Goal: Task Accomplishment & Management: Manage account settings

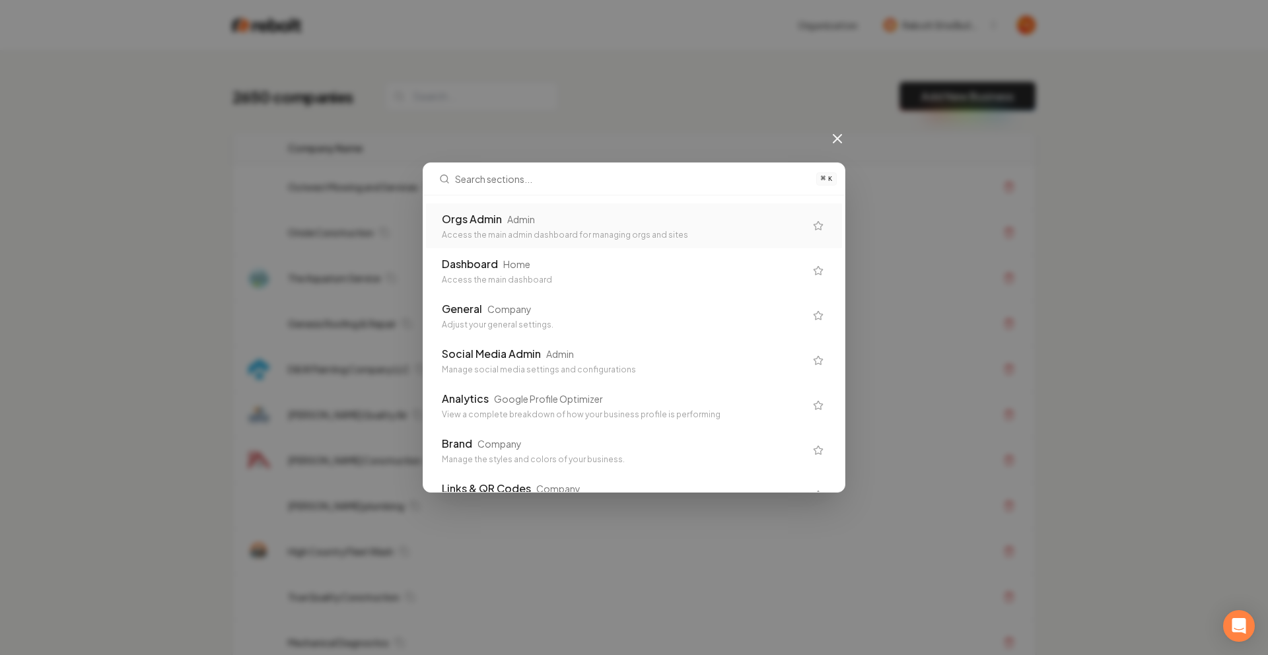
click at [474, 223] on div "Orgs Admin" at bounding box center [472, 219] width 60 height 16
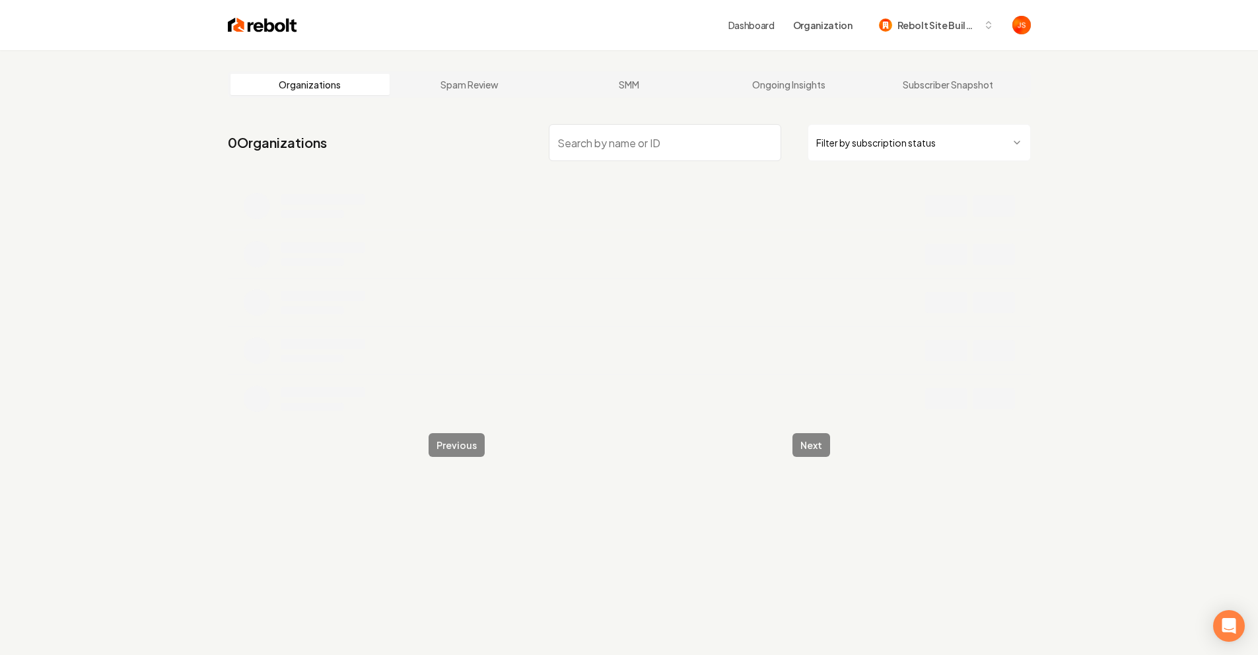
click at [860, 132] on html "Dashboard Organization Rebolt Site Builder Organizations Spam Review SMM Ongoin…" at bounding box center [629, 327] width 1258 height 655
click at [674, 138] on input "search" at bounding box center [665, 142] width 233 height 37
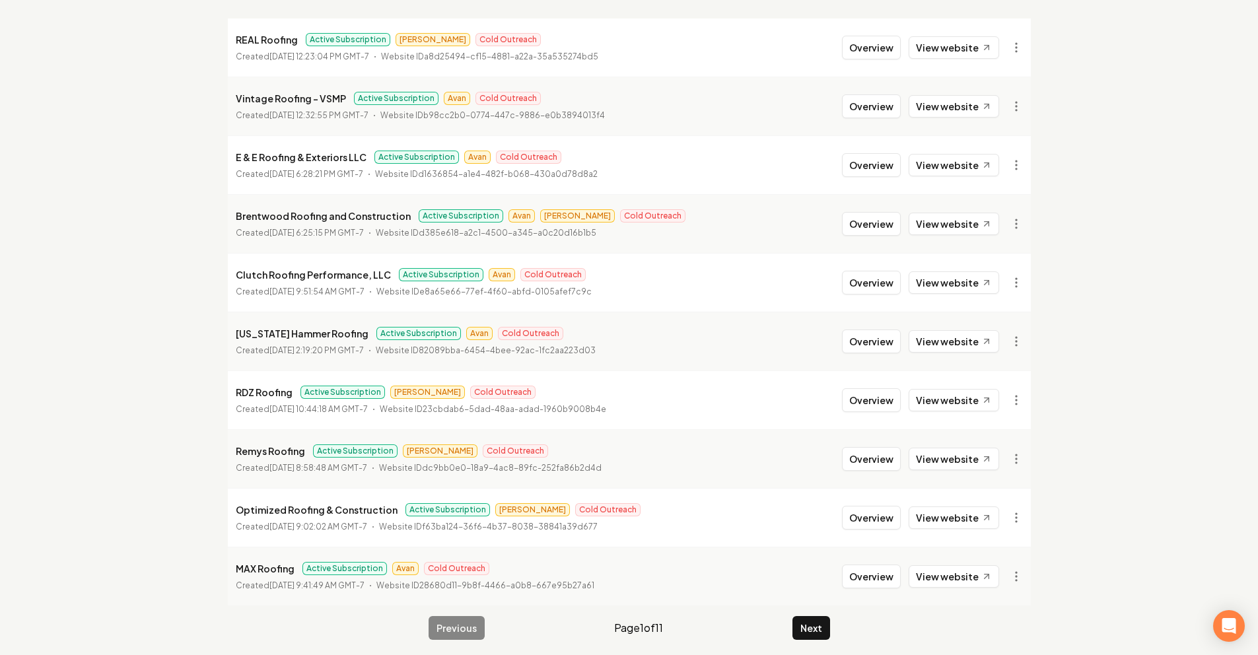
scroll to position [170, 0]
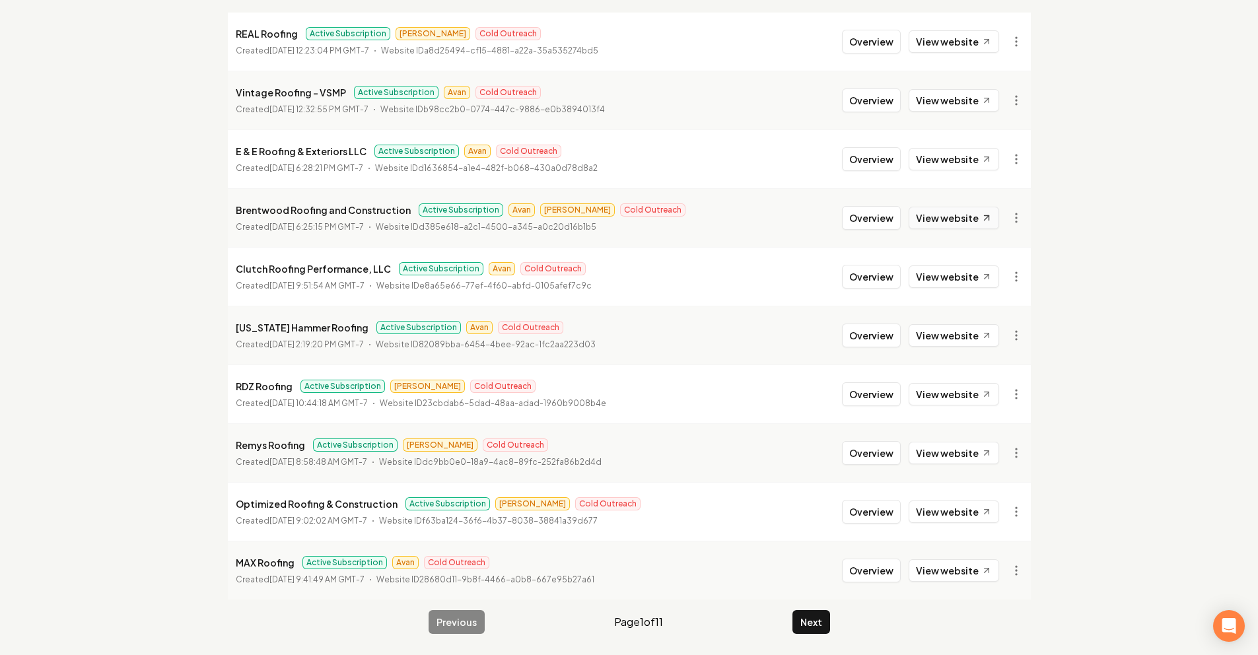
type input "Roofing"
click at [950, 215] on link "View website" at bounding box center [954, 218] width 90 height 22
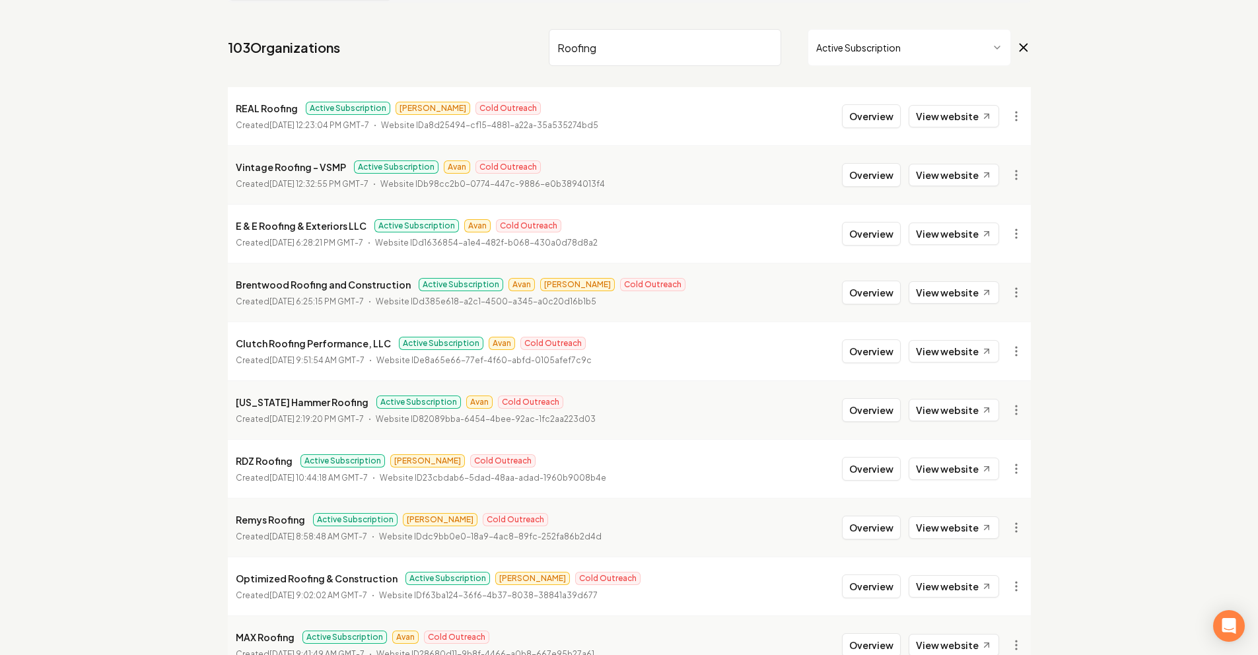
scroll to position [0, 0]
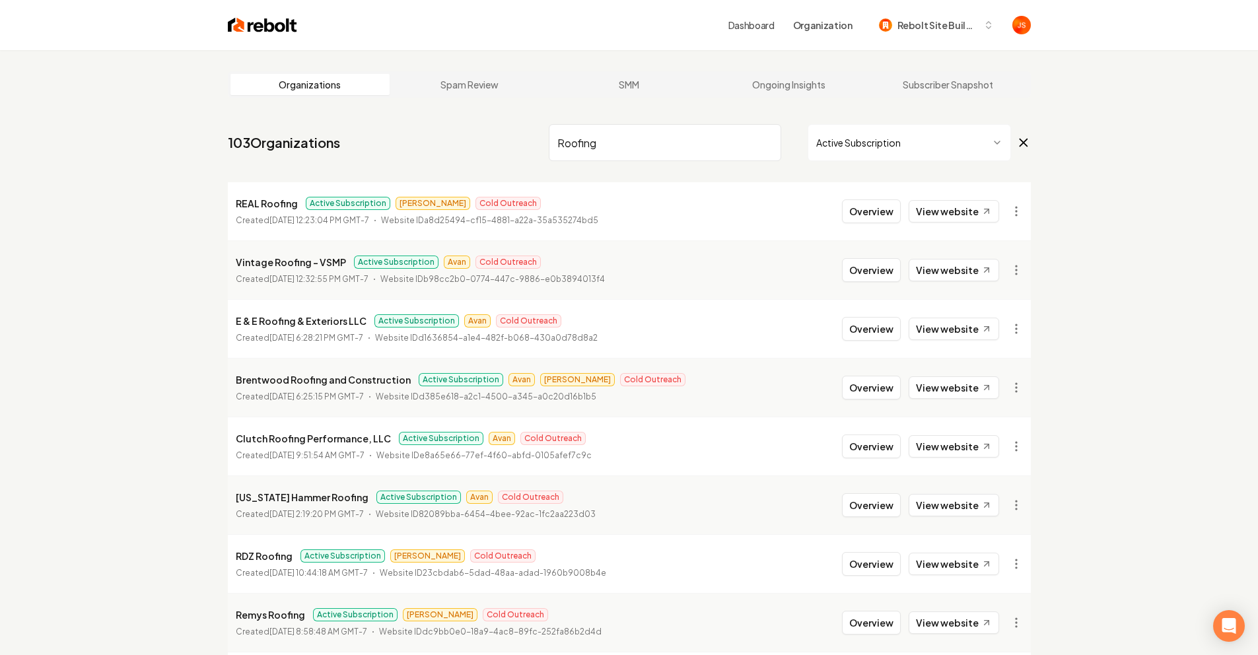
click at [663, 150] on input "Roofing" at bounding box center [665, 142] width 233 height 37
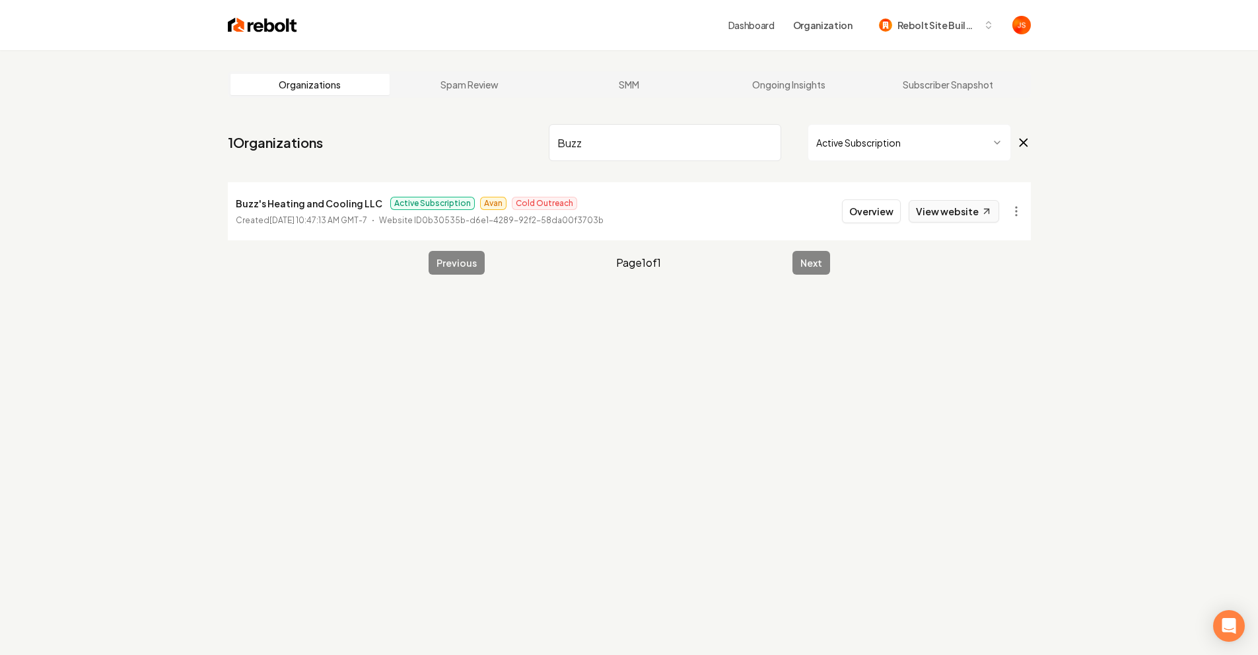
type input "Buzz"
click at [956, 210] on link "View website" at bounding box center [954, 211] width 90 height 22
click at [770, 141] on input "Buzz" at bounding box center [665, 142] width 233 height 37
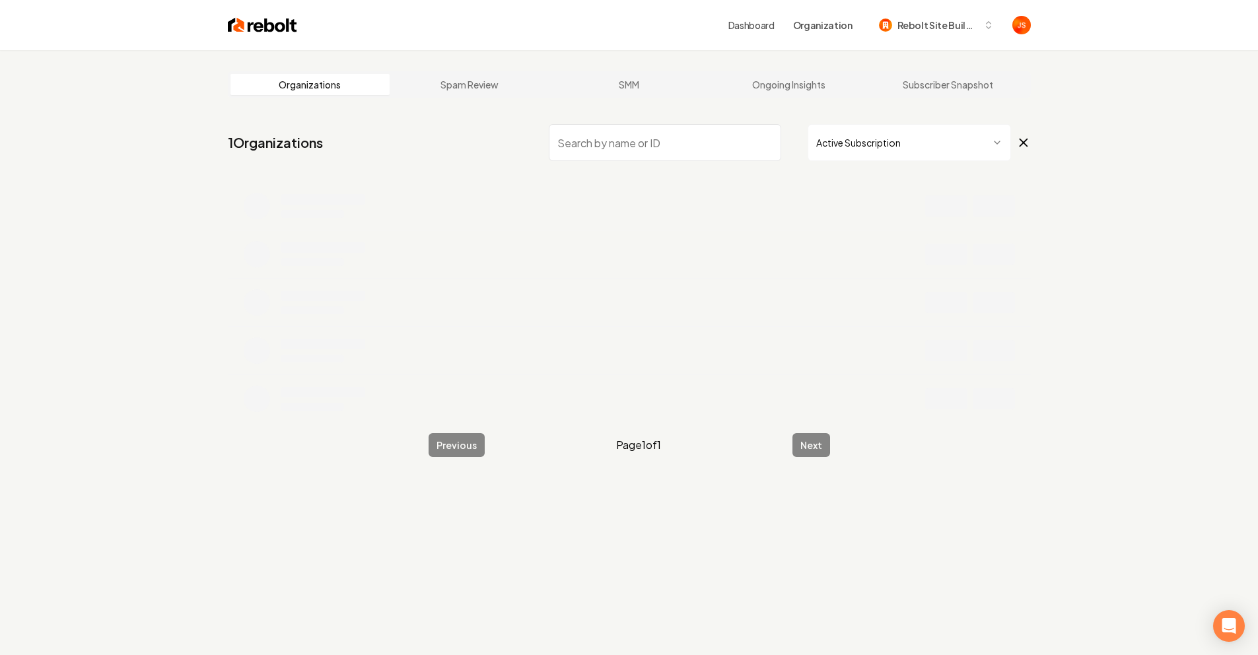
click at [885, 143] on html "Dashboard Organization Rebolt Site Builder Organizations Spam Review SMM Ongoin…" at bounding box center [629, 327] width 1258 height 655
click at [664, 145] on input "search" at bounding box center [665, 142] width 233 height 37
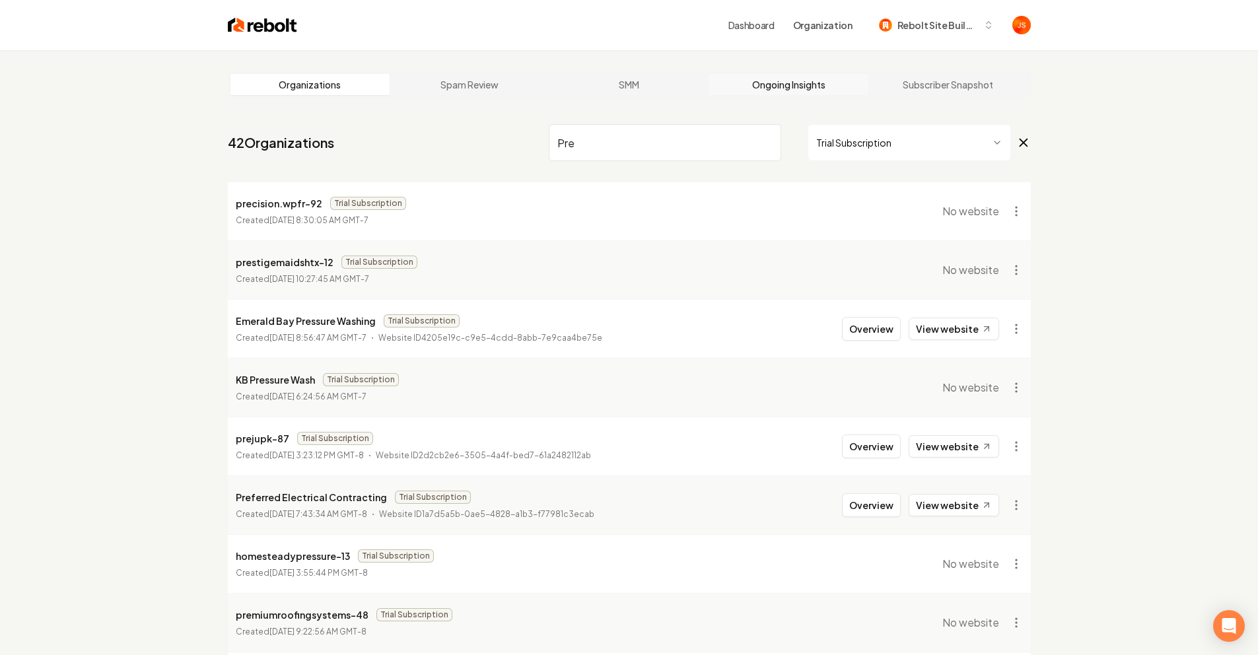
type input "Pre"
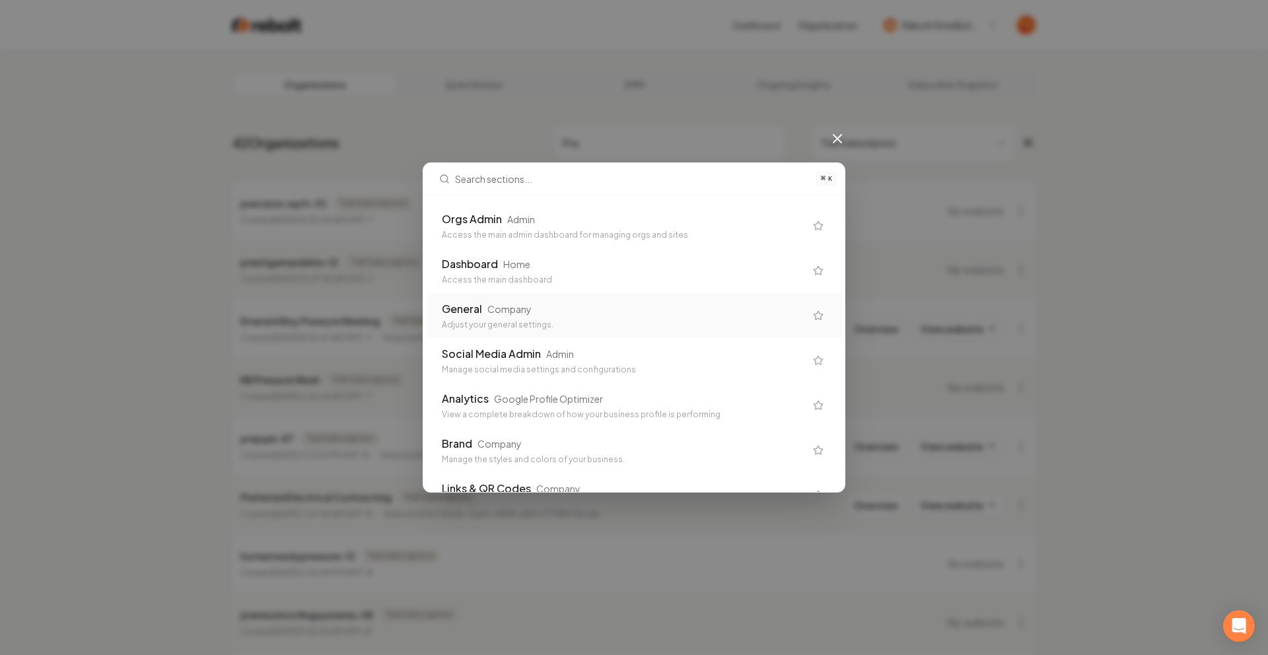
click at [619, 295] on div "General Company Adjust your general settings." at bounding box center [634, 315] width 416 height 45
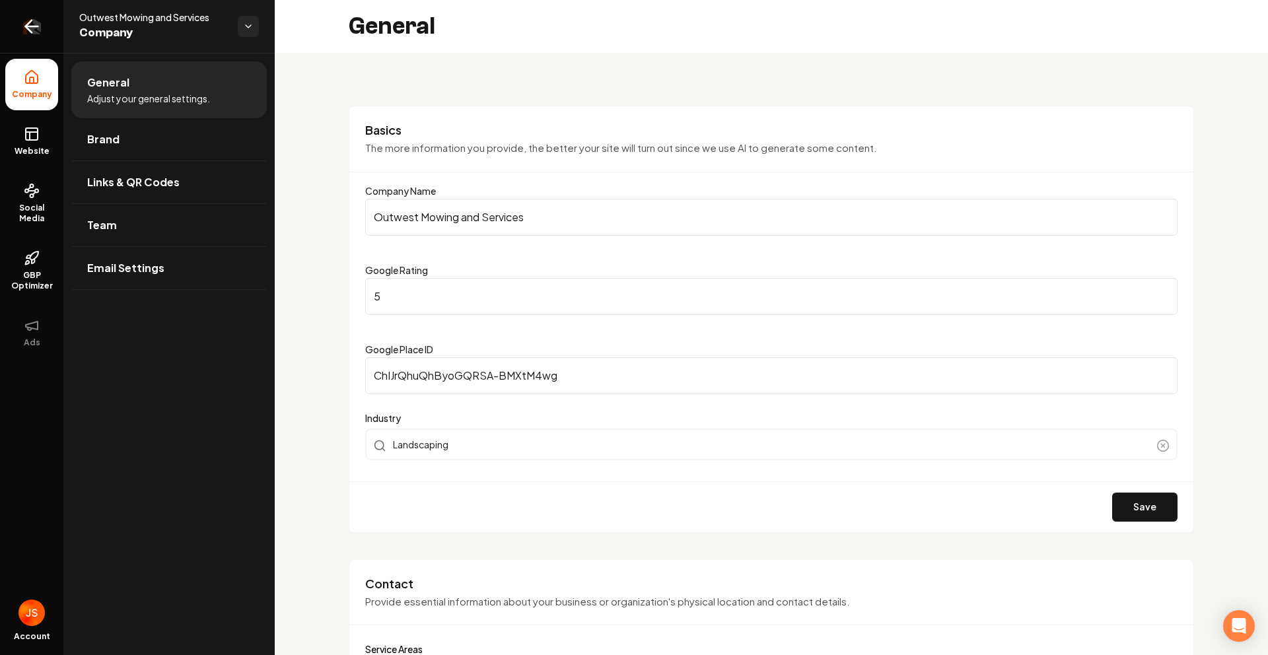
click at [0, 26] on link "Return to dashboard" at bounding box center [31, 26] width 63 height 53
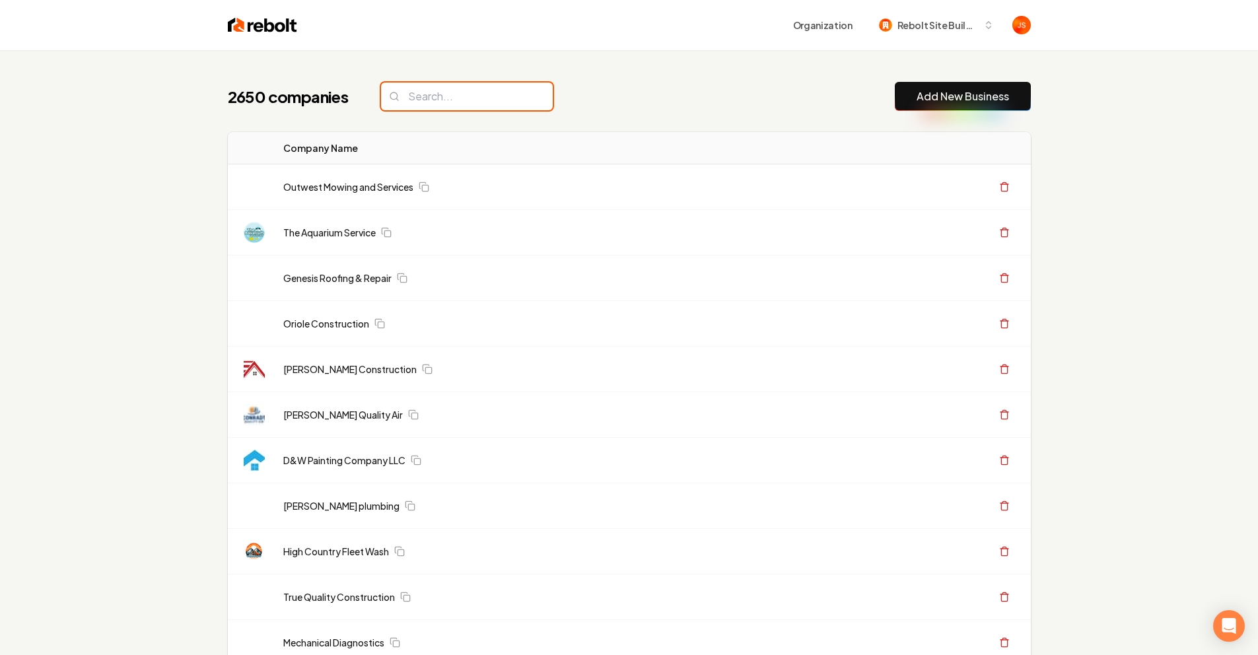
click at [454, 105] on input "search" at bounding box center [467, 97] width 172 height 28
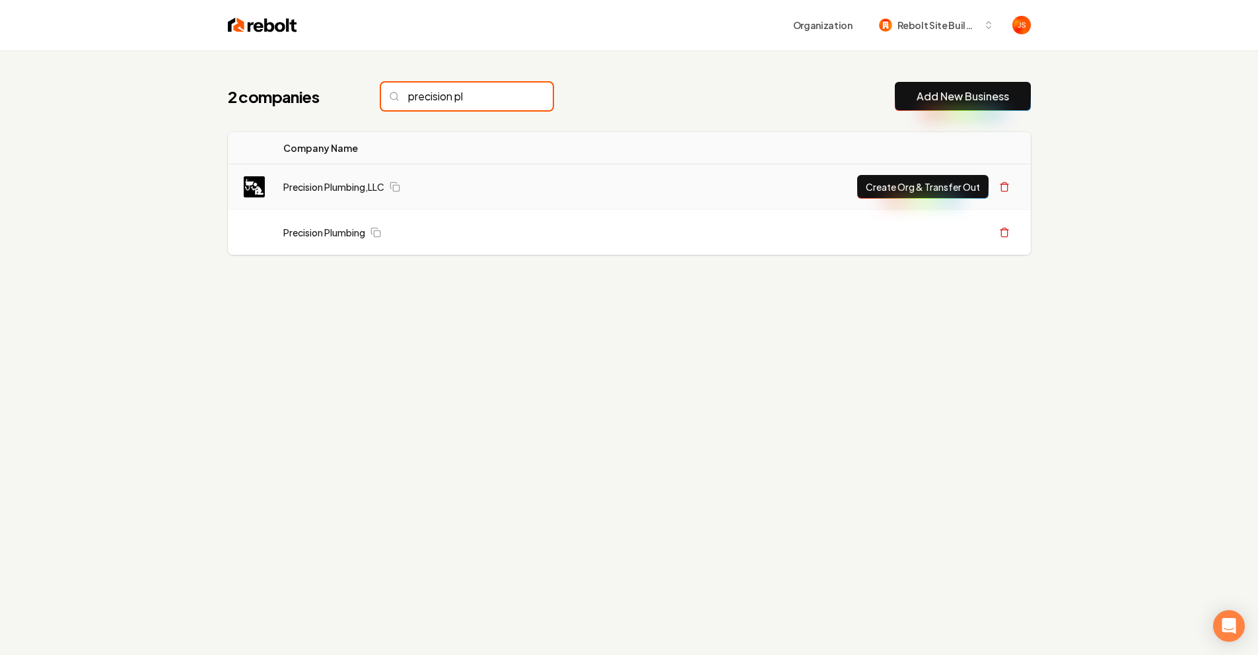
type input "precision pl"
click at [293, 178] on td "Precision Plumbing,LLC" at bounding box center [435, 187] width 324 height 46
click at [301, 184] on link "Precision Plumbing,LLC" at bounding box center [333, 186] width 101 height 13
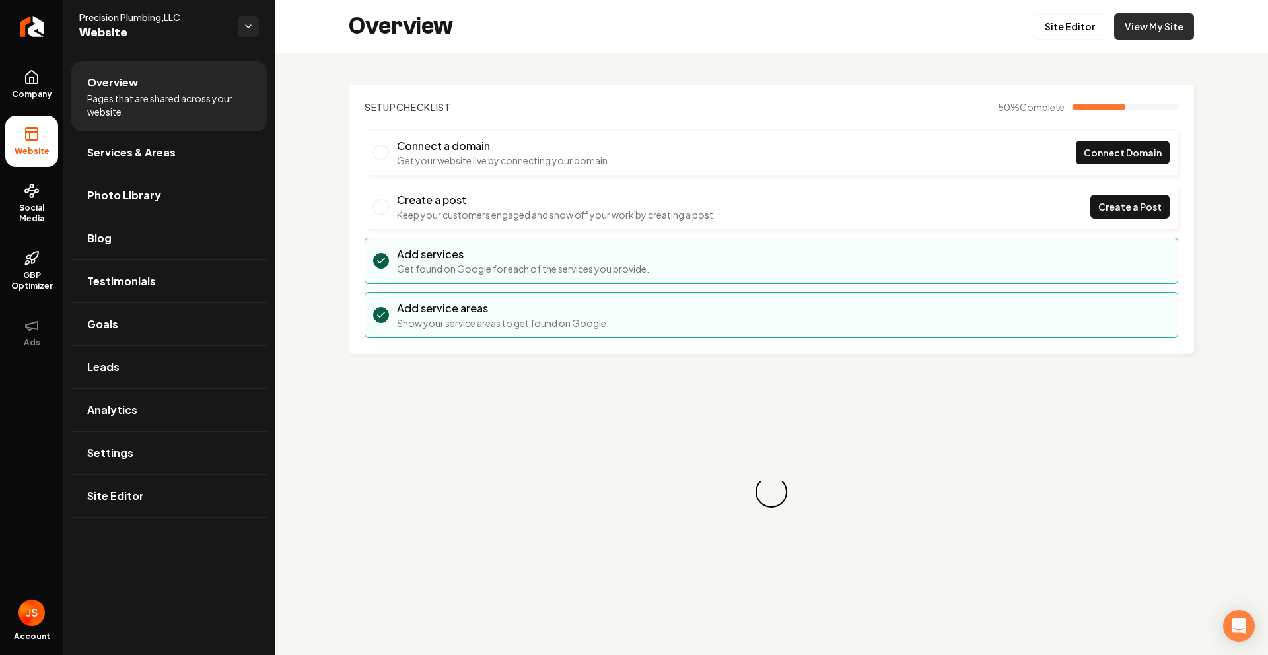
click at [1129, 31] on link "View My Site" at bounding box center [1154, 26] width 80 height 26
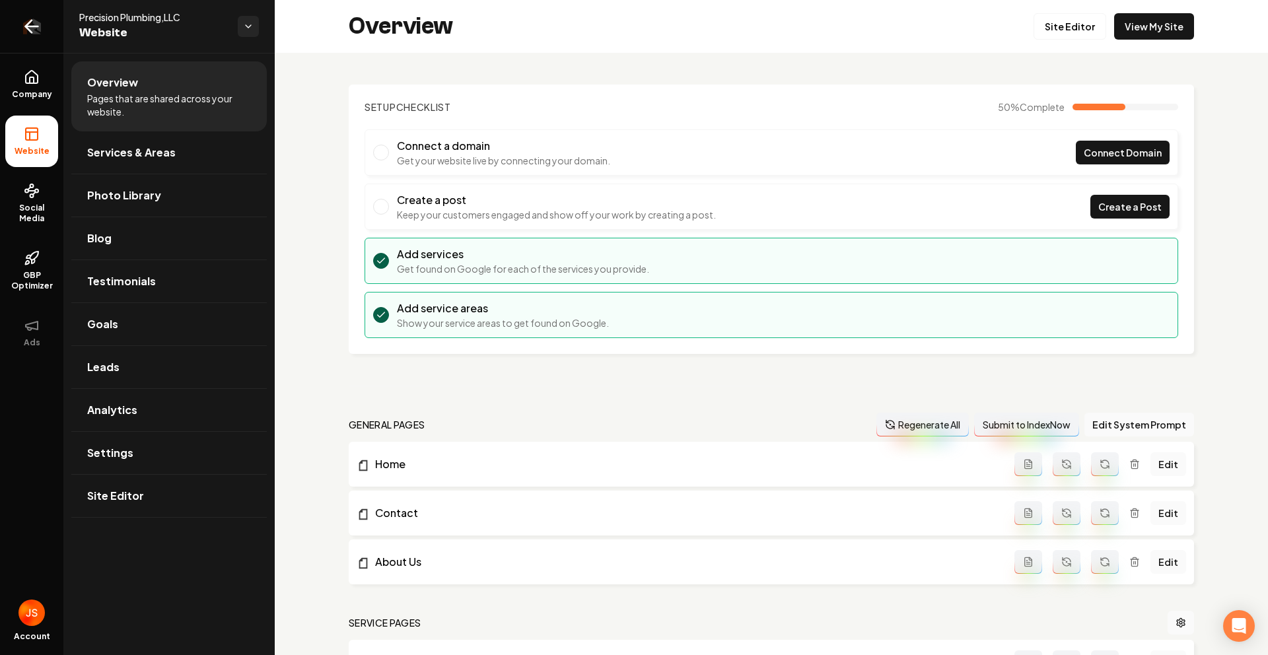
click at [44, 22] on link "Return to dashboard" at bounding box center [31, 26] width 63 height 53
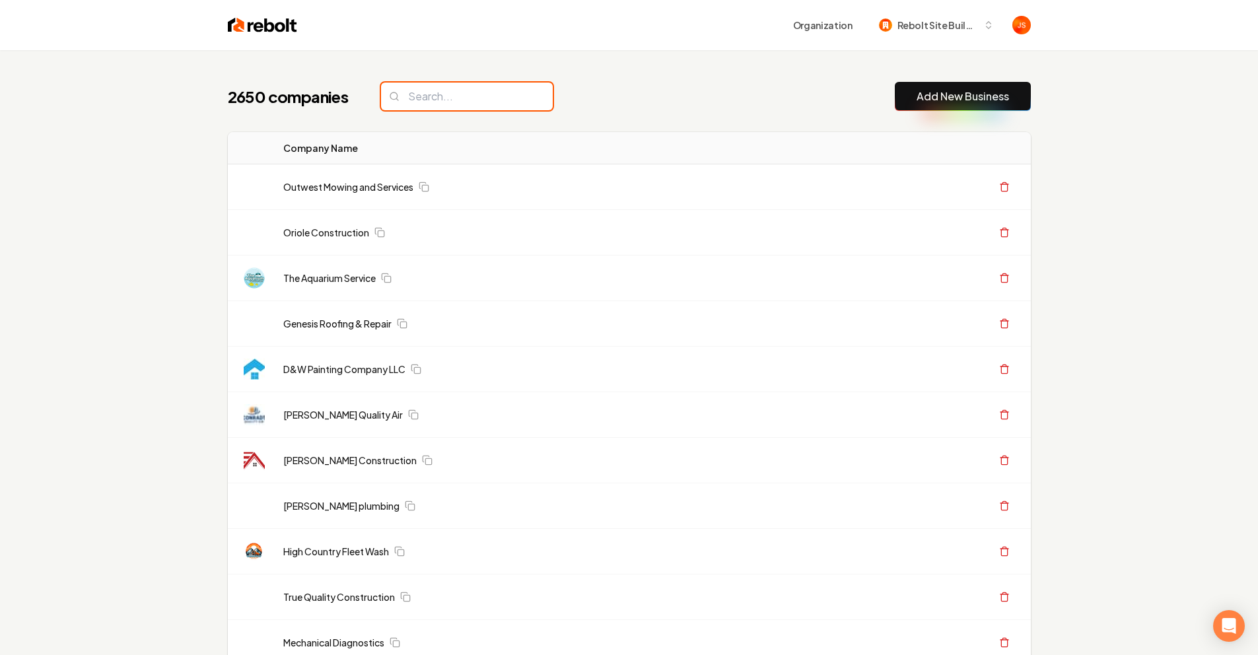
click at [409, 99] on input "search" at bounding box center [467, 97] width 172 height 28
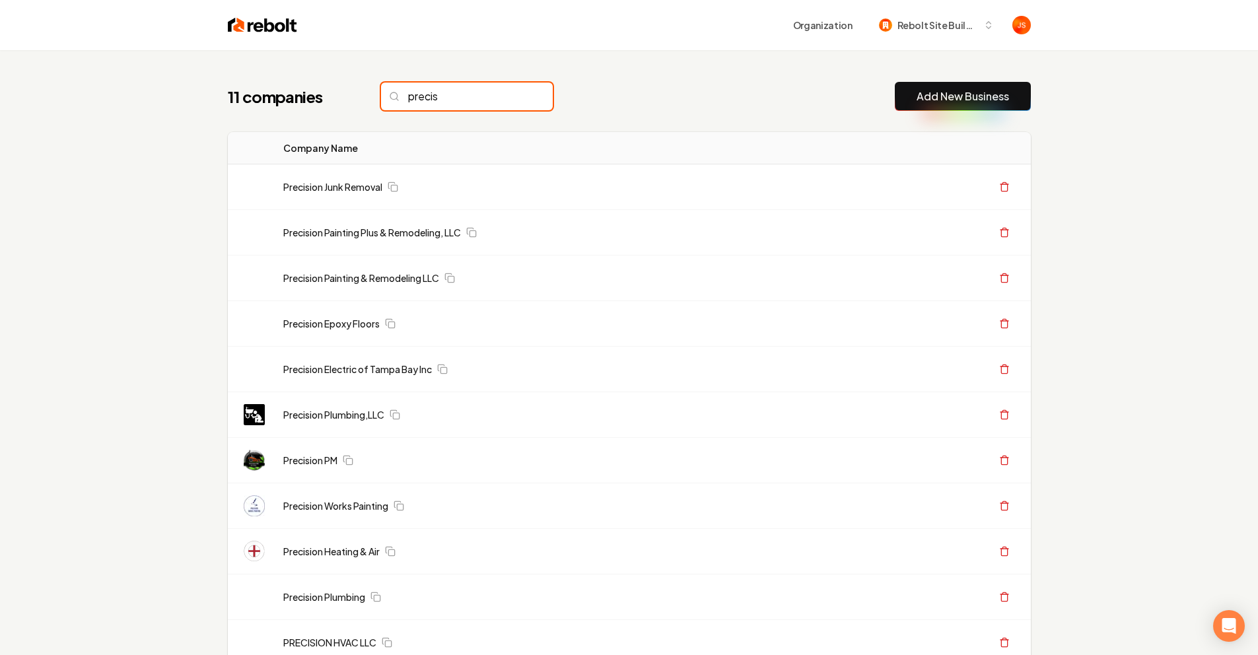
type input "precis"
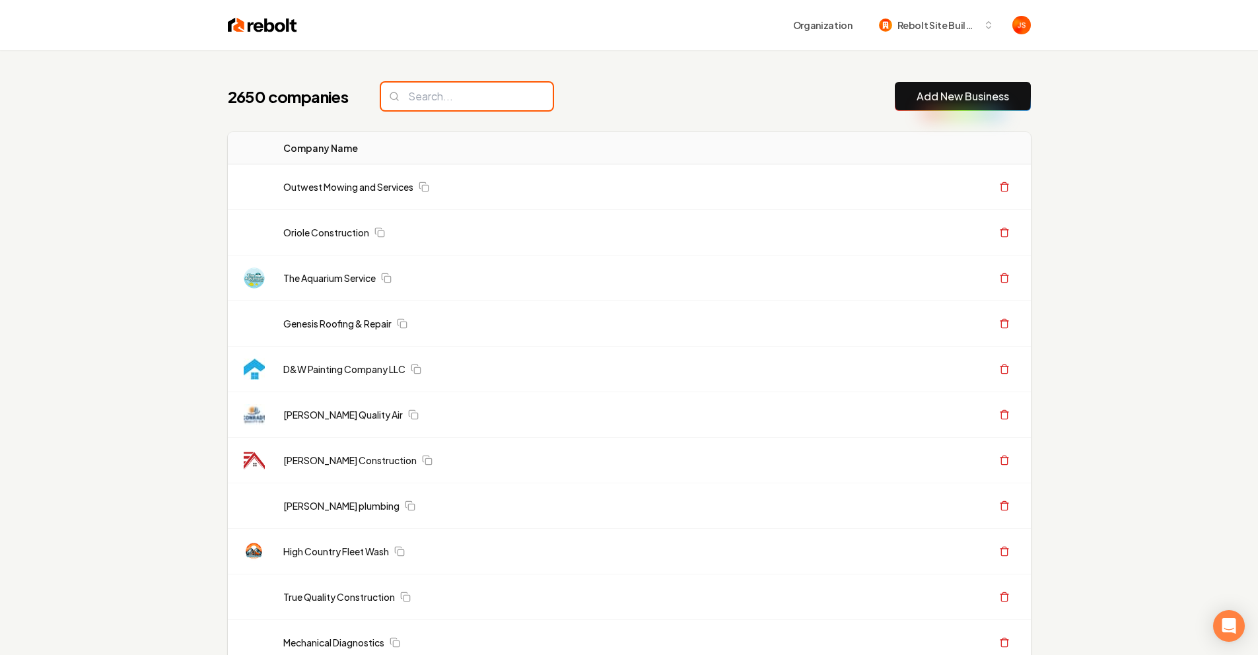
click at [487, 86] on input "search" at bounding box center [467, 97] width 172 height 28
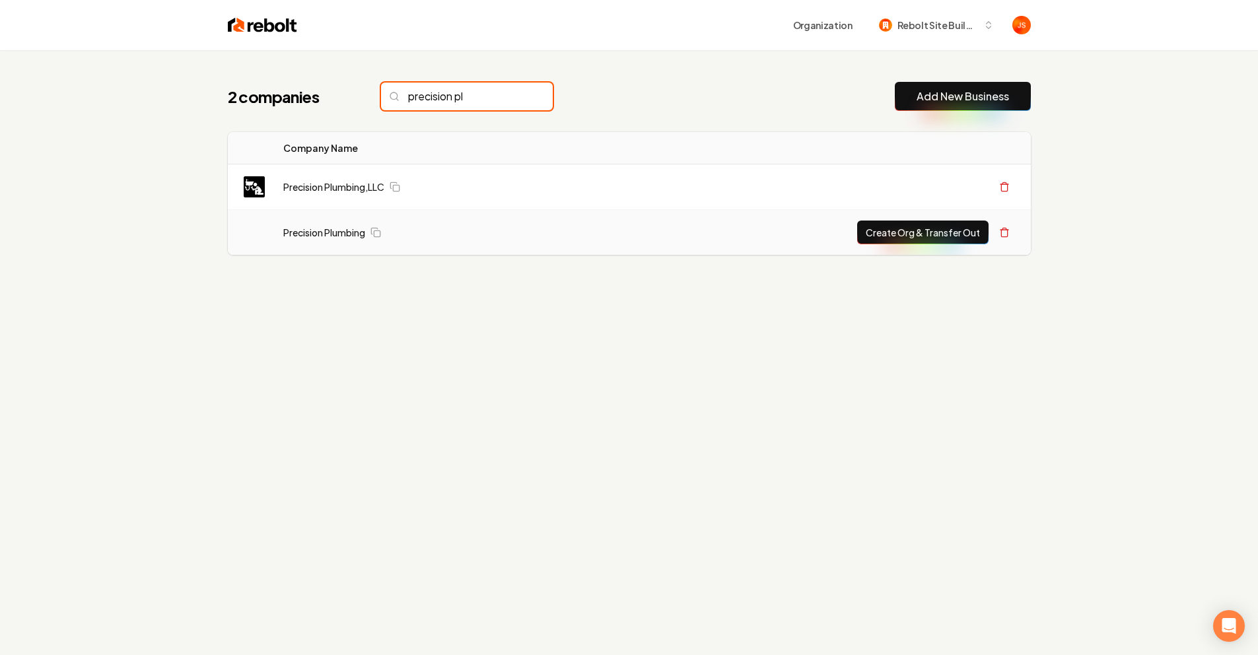
type input "precision pl"
click at [330, 223] on td "Precision Plumbing" at bounding box center [435, 233] width 324 height 46
click at [323, 233] on link "Precision Plumbing" at bounding box center [324, 232] width 82 height 13
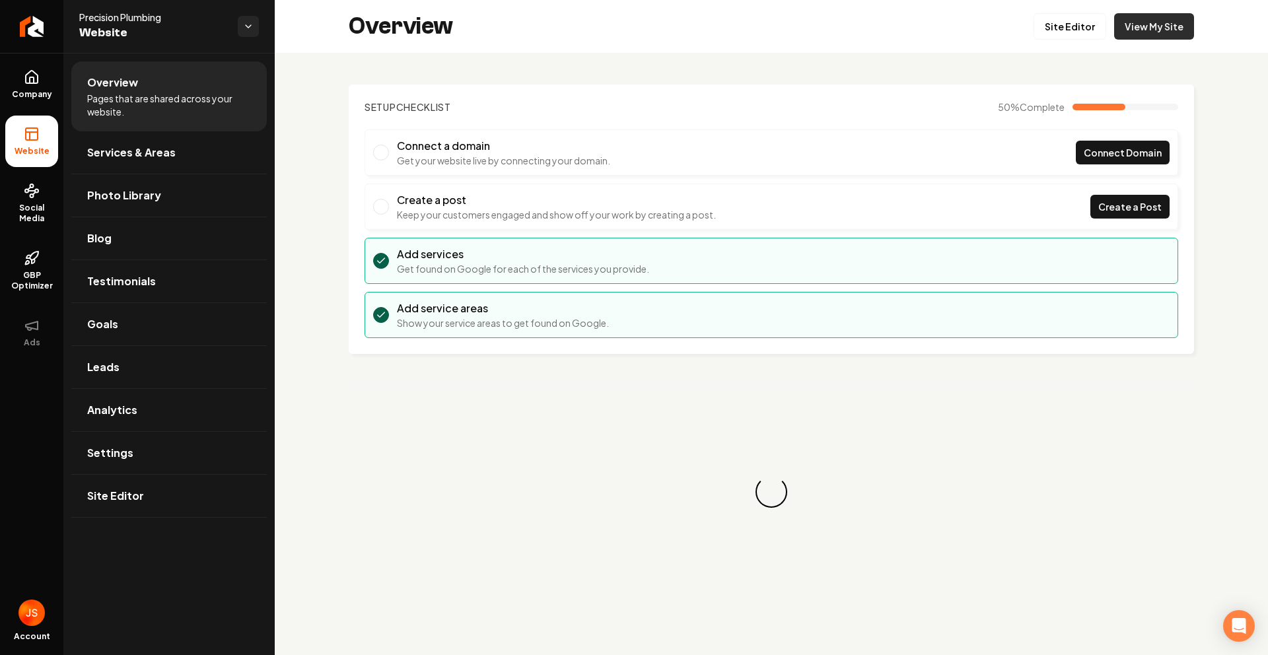
click at [1157, 22] on link "View My Site" at bounding box center [1154, 26] width 80 height 26
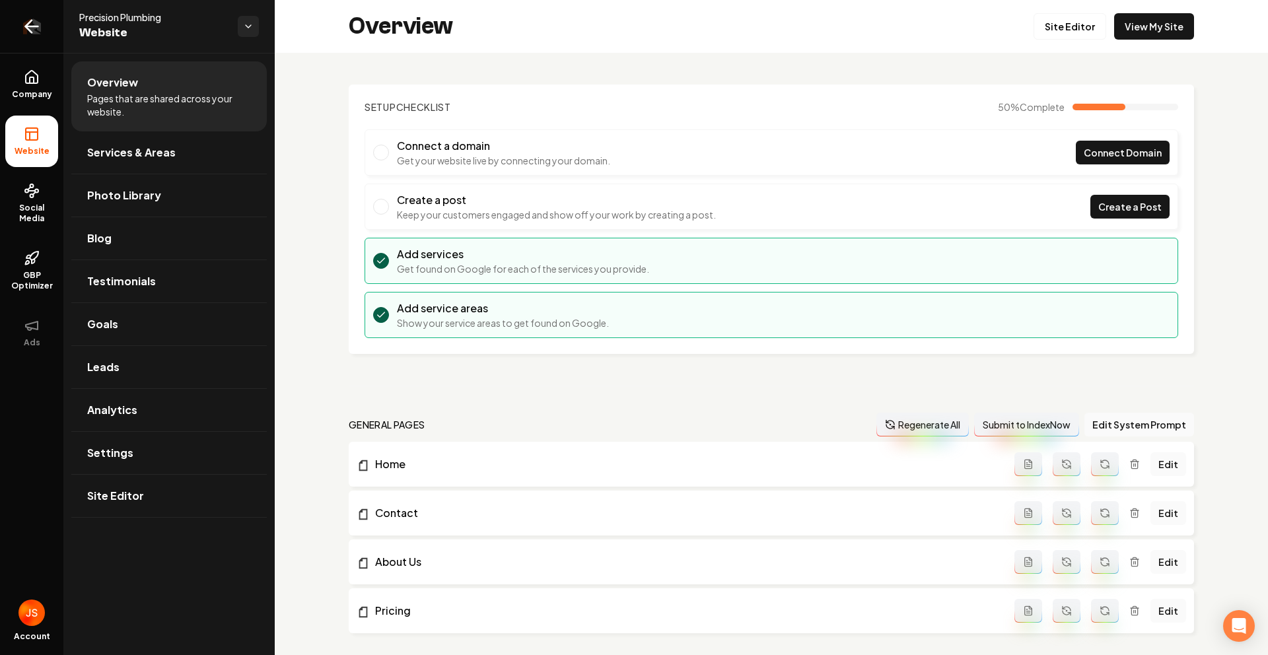
click at [37, 24] on icon "Return to dashboard" at bounding box center [31, 26] width 21 height 21
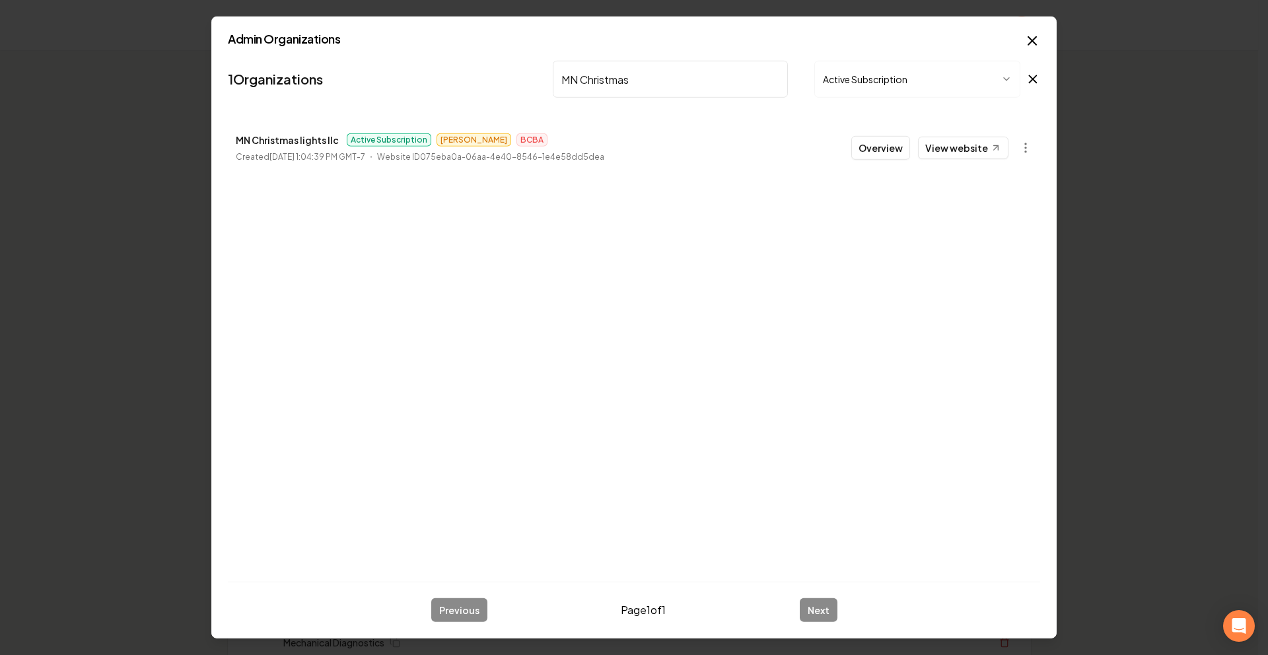
click at [774, 78] on input "MN Christmas" at bounding box center [670, 79] width 235 height 37
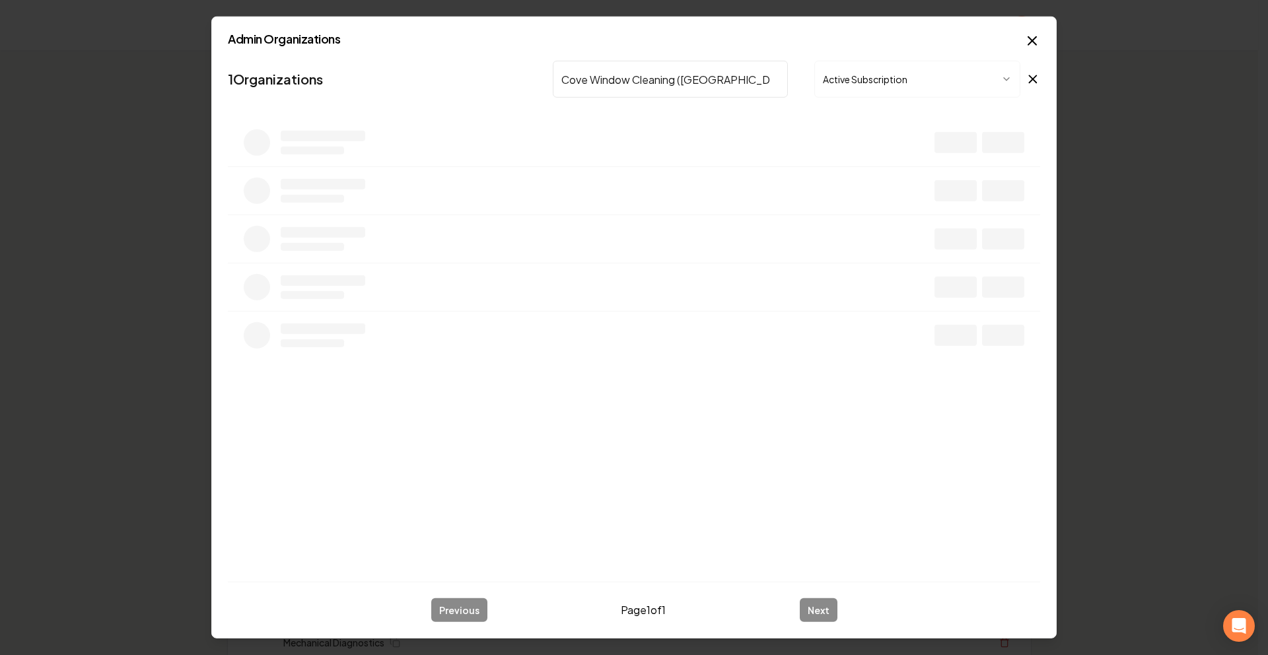
drag, startPoint x: 753, startPoint y: 77, endPoint x: 765, endPoint y: 77, distance: 11.9
click at [765, 77] on input "Cove Window Cleaning (Central Florida)" at bounding box center [670, 79] width 235 height 37
click at [700, 80] on input "Cove Window Cleaning" at bounding box center [670, 79] width 235 height 37
type input "Cove Window Cleaning"
click at [1025, 40] on icon "button" at bounding box center [1033, 41] width 16 height 16
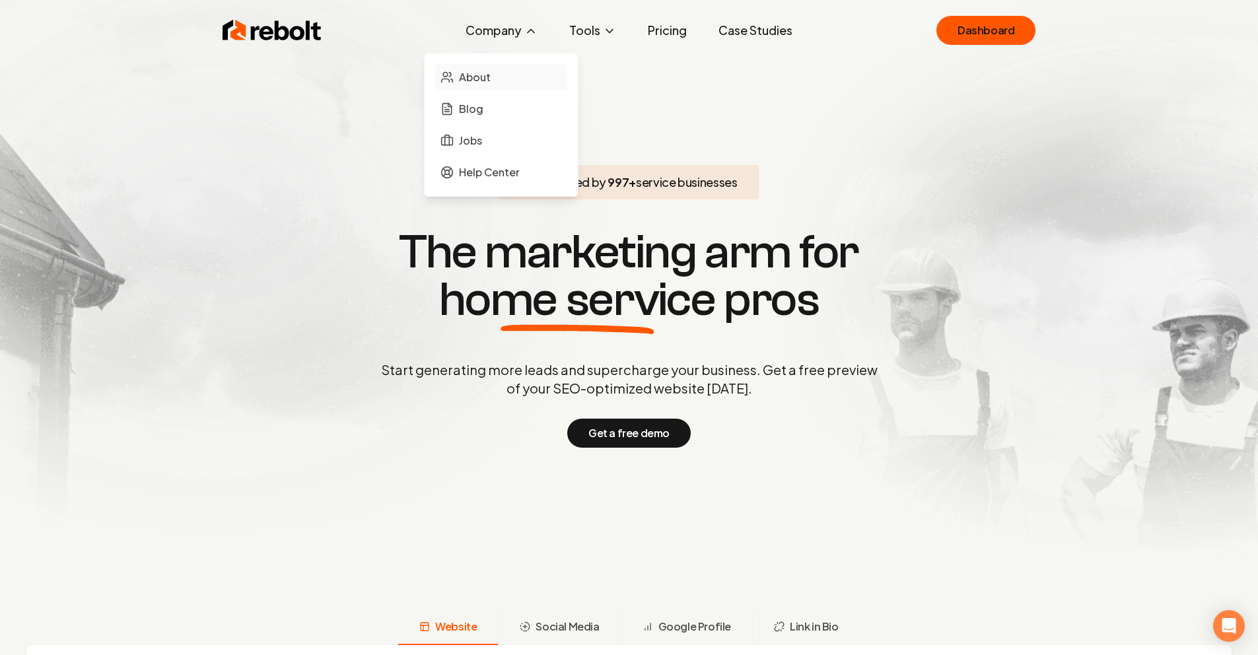
click at [488, 80] on span "About" at bounding box center [475, 77] width 32 height 16
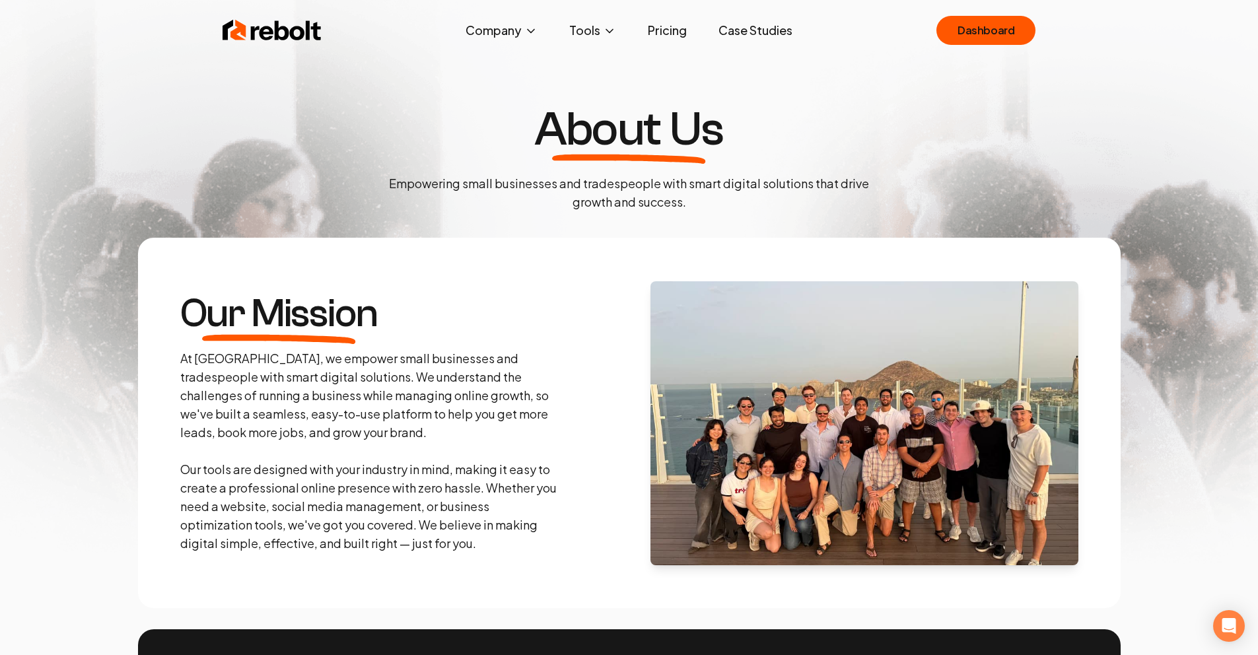
click at [511, 185] on p "Empowering small businesses and tradespeople with smart digital solutions that …" at bounding box center [630, 192] width 502 height 37
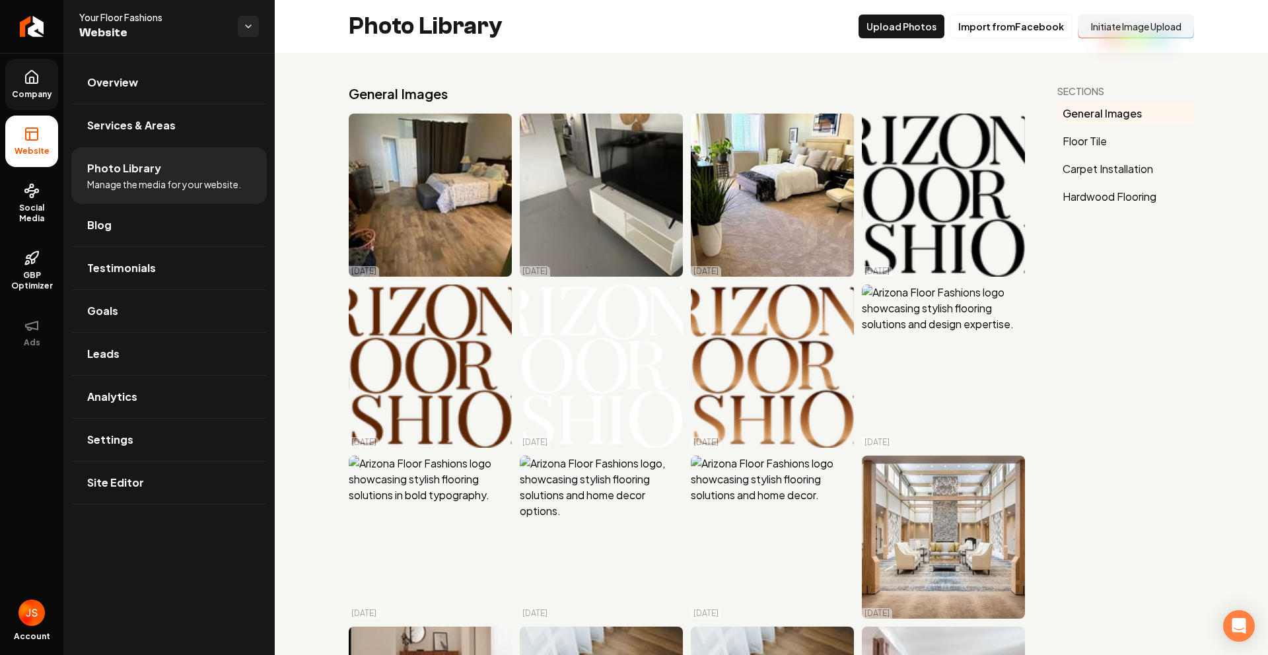
click at [19, 83] on link "Company" at bounding box center [31, 85] width 53 height 52
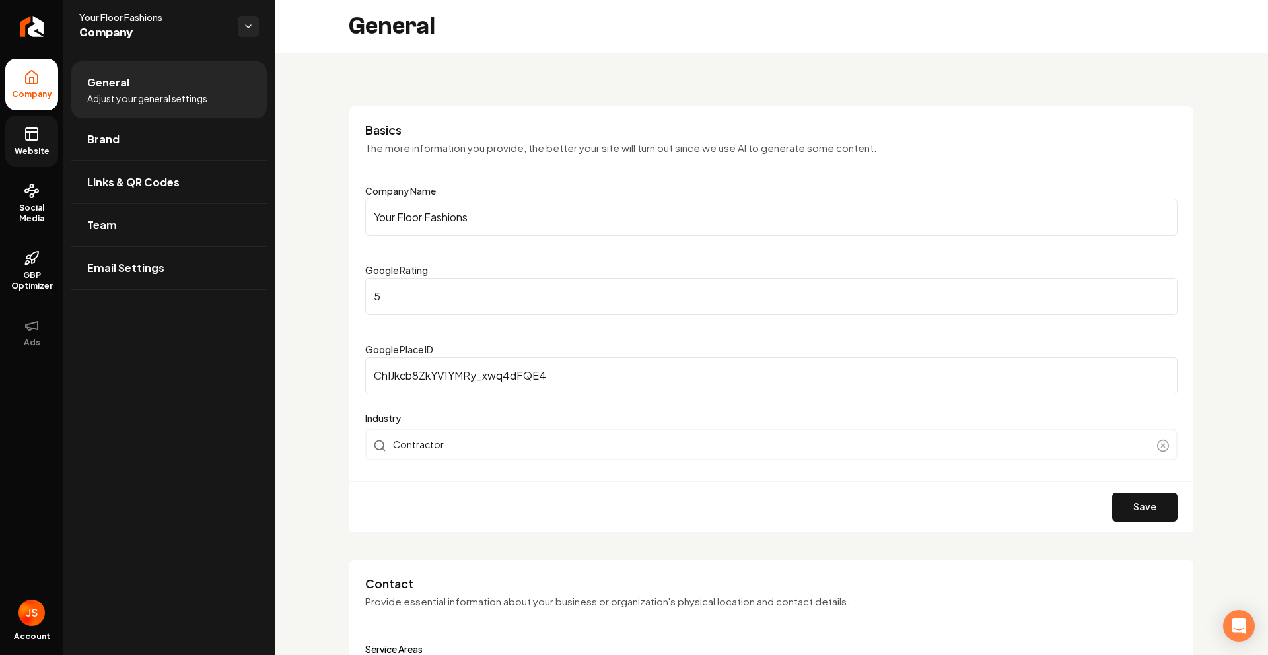
click at [16, 137] on link "Website" at bounding box center [31, 142] width 53 height 52
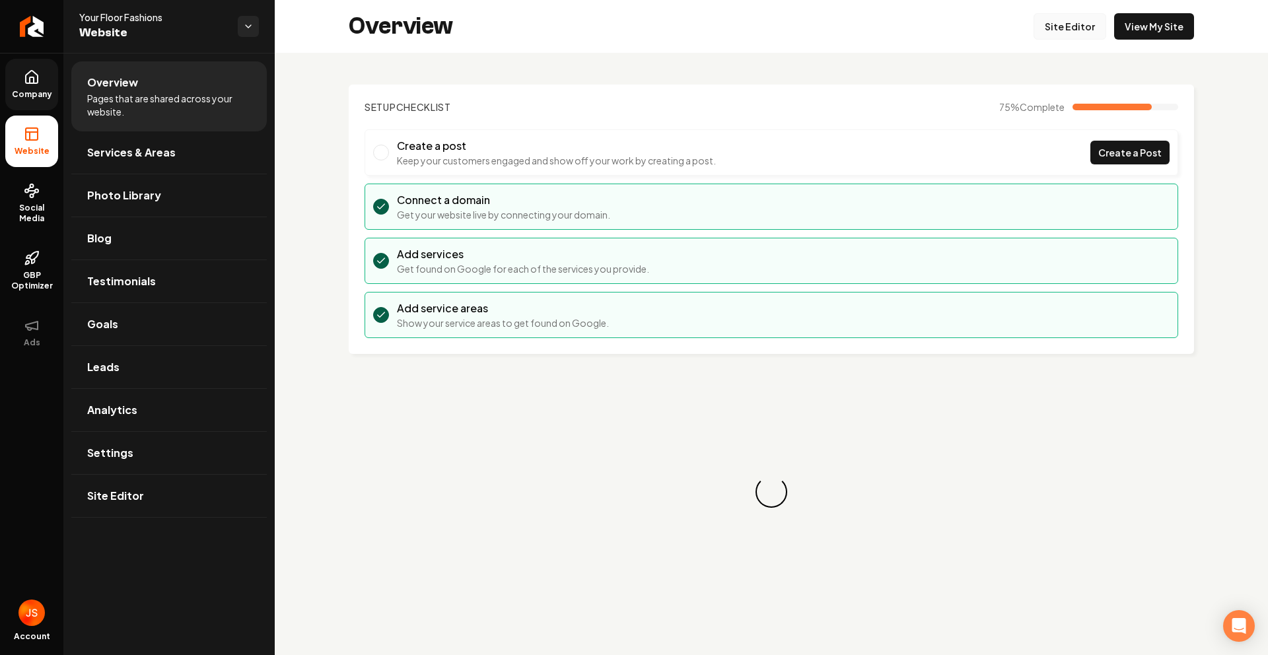
click at [1065, 24] on link "Site Editor" at bounding box center [1070, 26] width 73 height 26
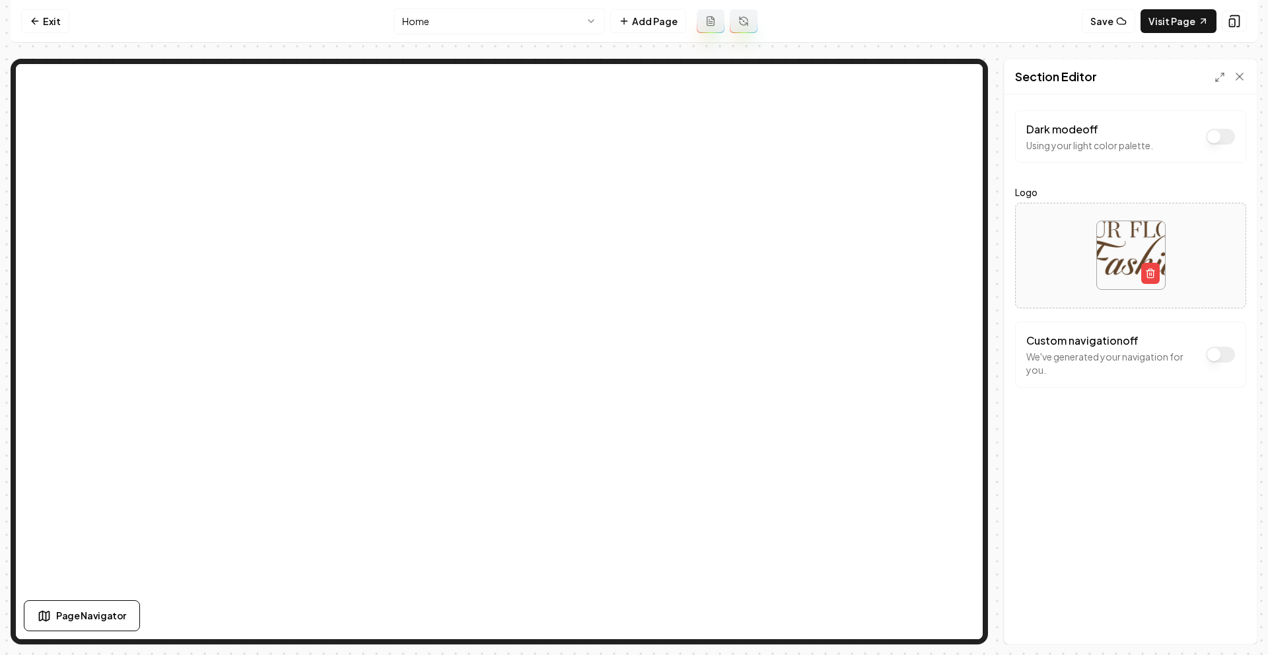
click at [1114, 249] on img at bounding box center [1131, 255] width 68 height 68
click at [57, 20] on link "Exit" at bounding box center [45, 21] width 48 height 24
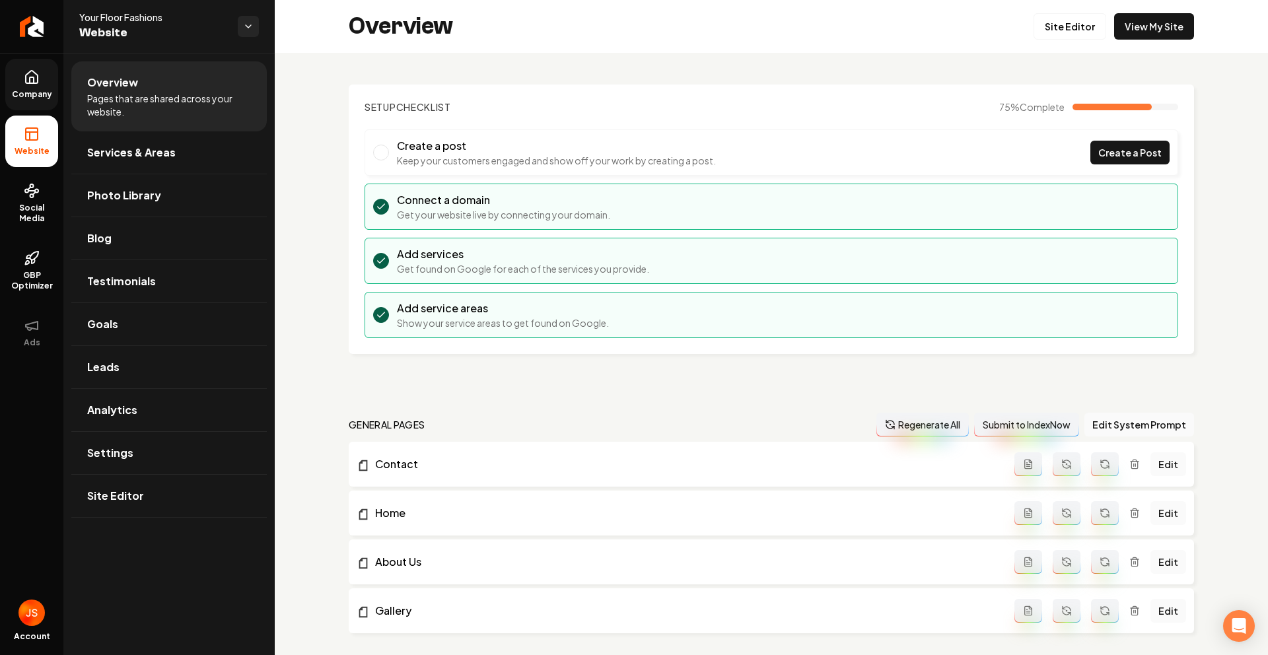
click at [32, 85] on link "Company" at bounding box center [31, 85] width 53 height 52
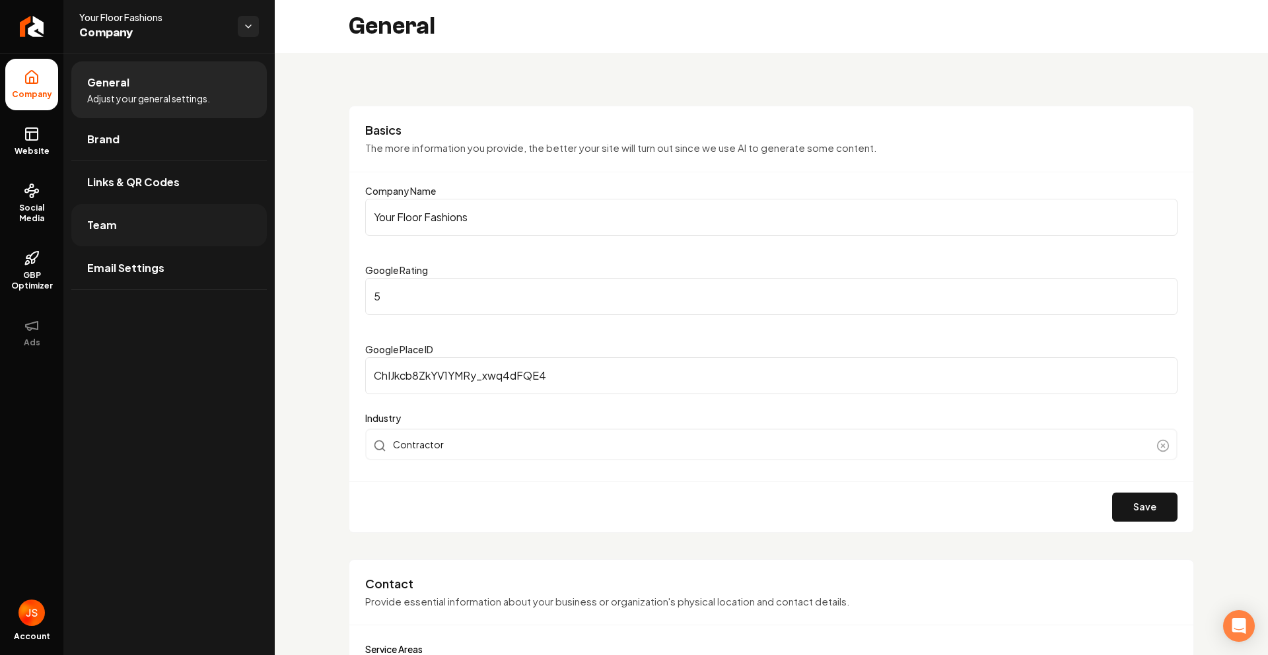
click at [233, 221] on link "Team" at bounding box center [169, 225] width 196 height 42
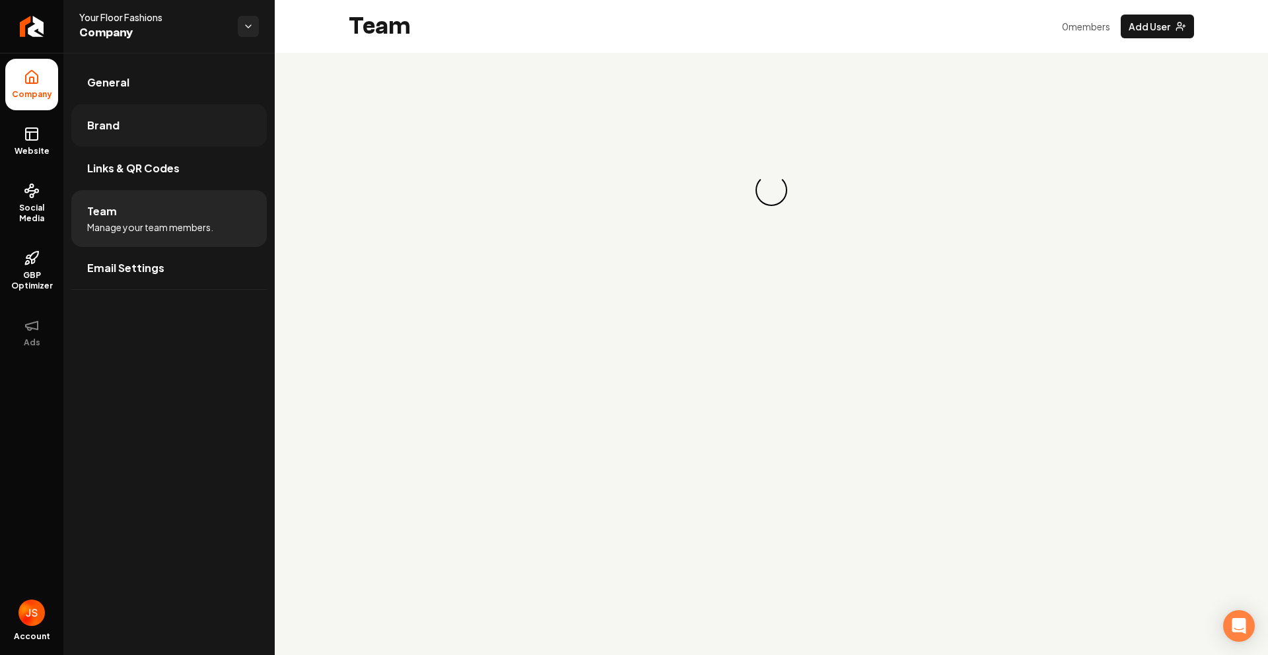
click at [122, 132] on link "Brand" at bounding box center [169, 125] width 196 height 42
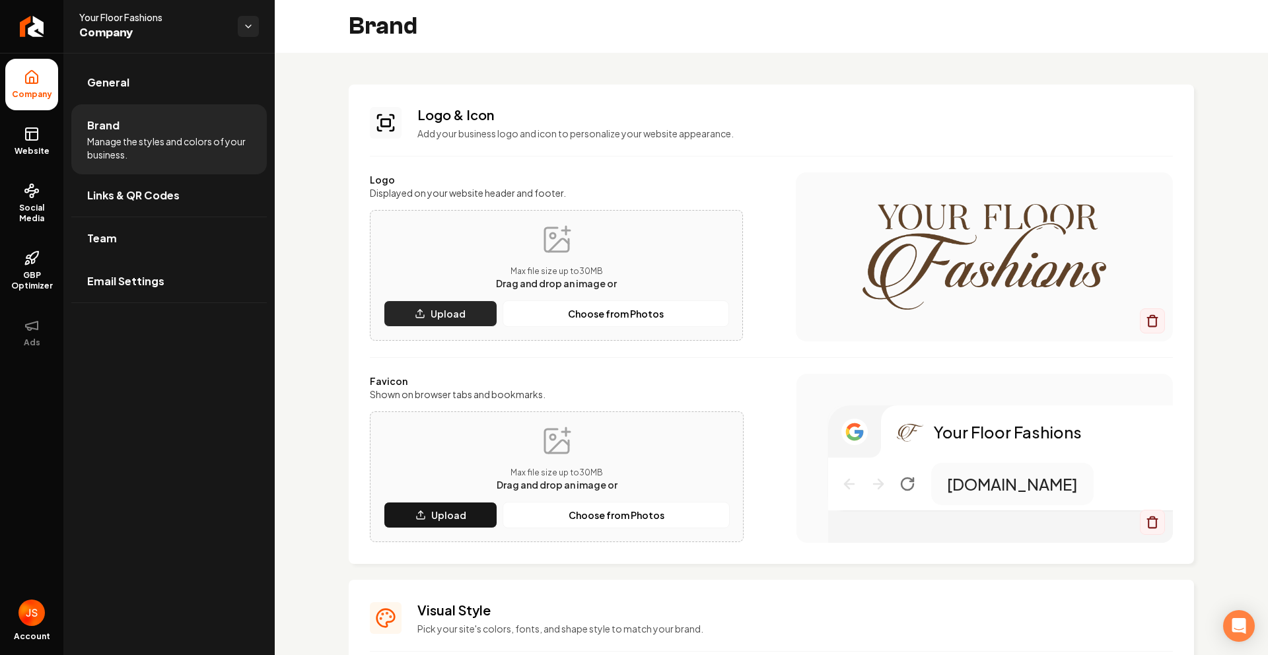
click at [451, 310] on p "Upload" at bounding box center [448, 313] width 35 height 13
click at [649, 319] on p "Choose from Photos" at bounding box center [616, 313] width 96 height 13
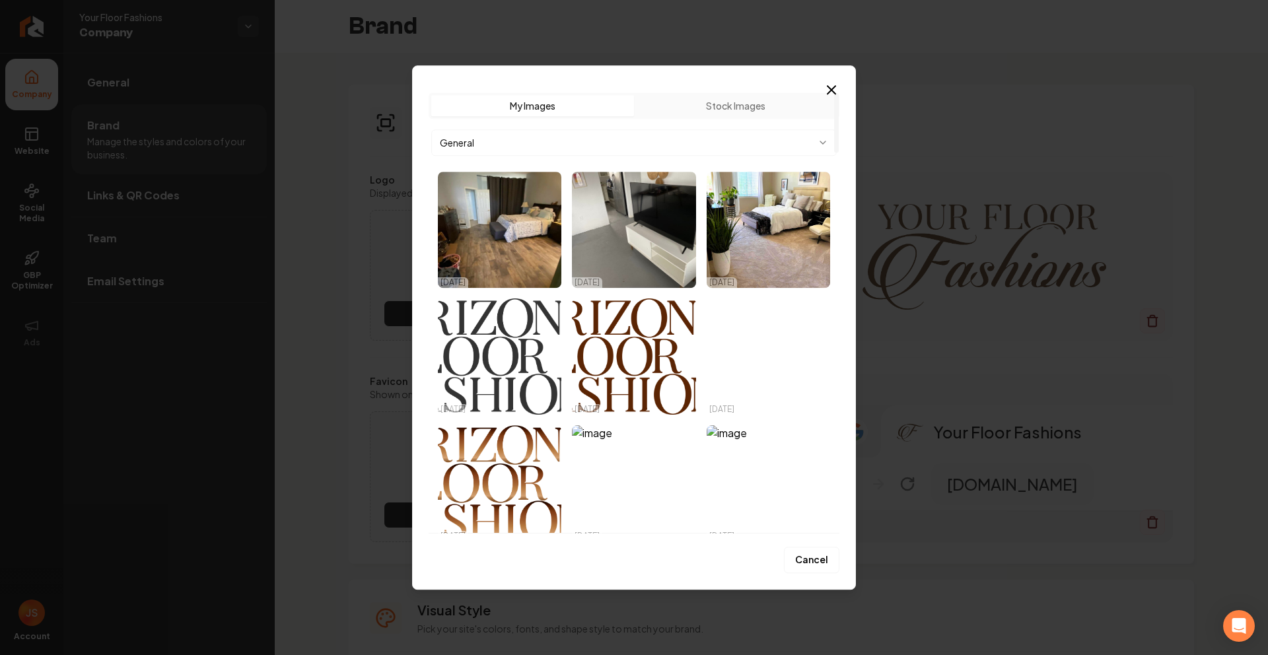
click at [467, 351] on img "Select image image_68e9992e5c7cd75eb84ae529.webp" at bounding box center [500, 357] width 124 height 116
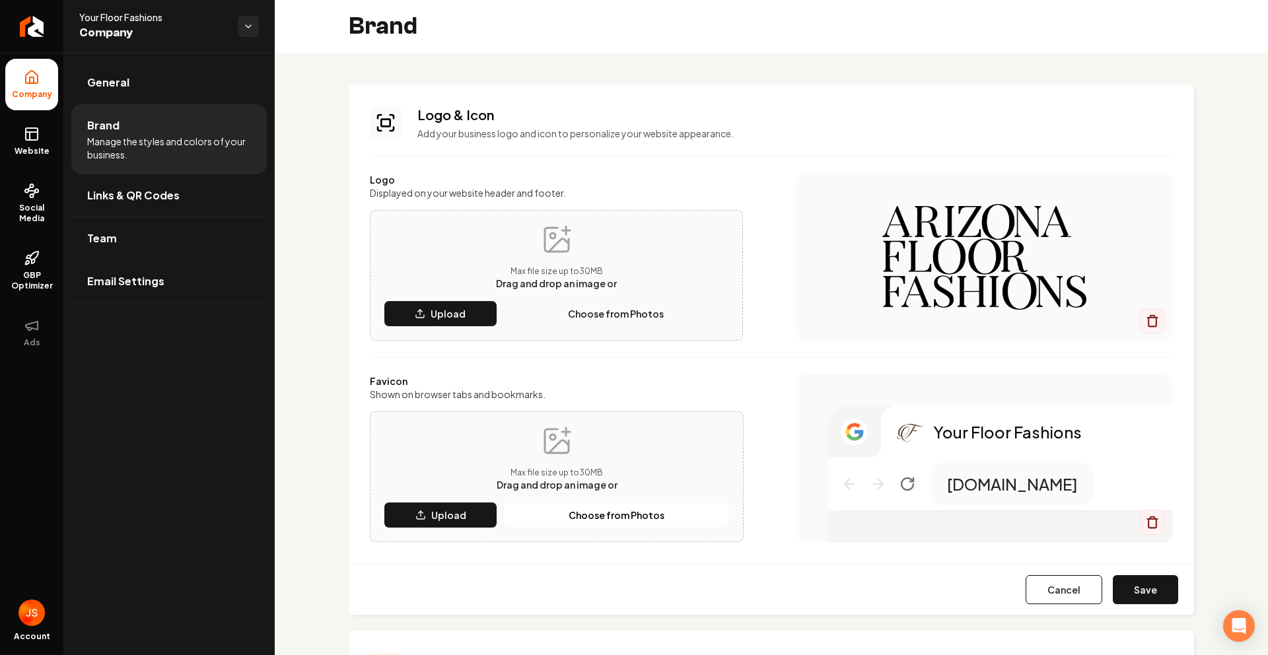
click at [550, 323] on button "Choose from Photos" at bounding box center [616, 314] width 227 height 26
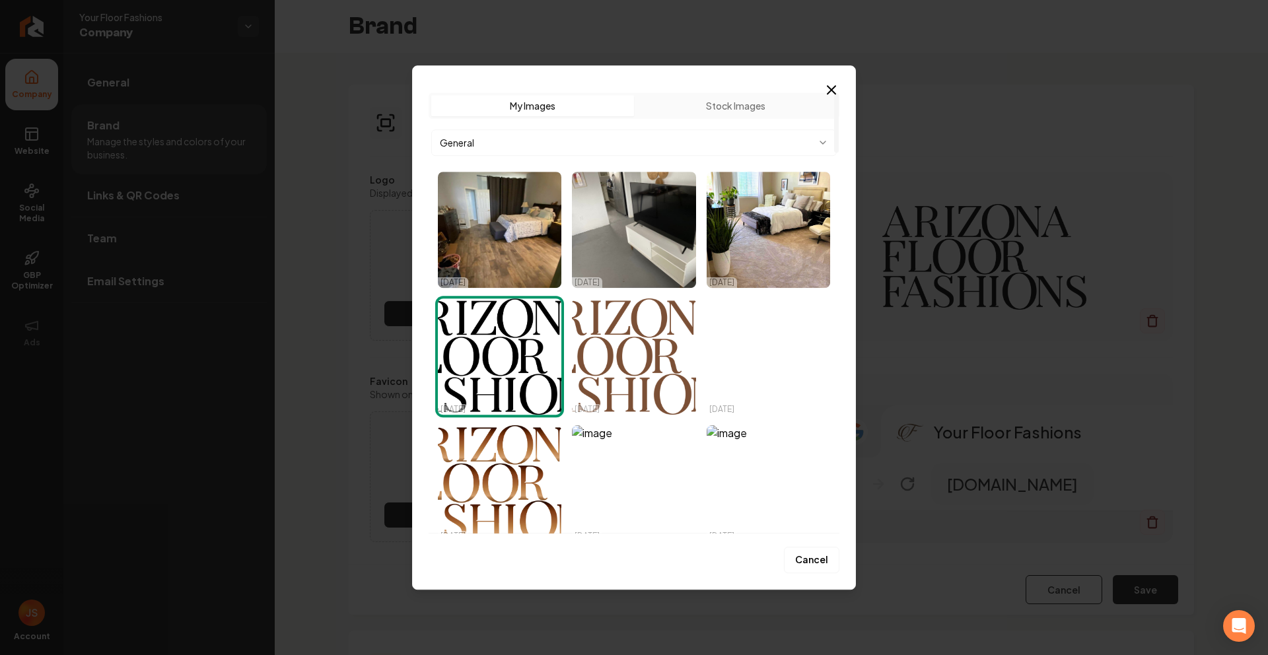
click at [587, 351] on img "Select image image_68e9992f5c7cd75eb84ae601.webp" at bounding box center [634, 357] width 124 height 116
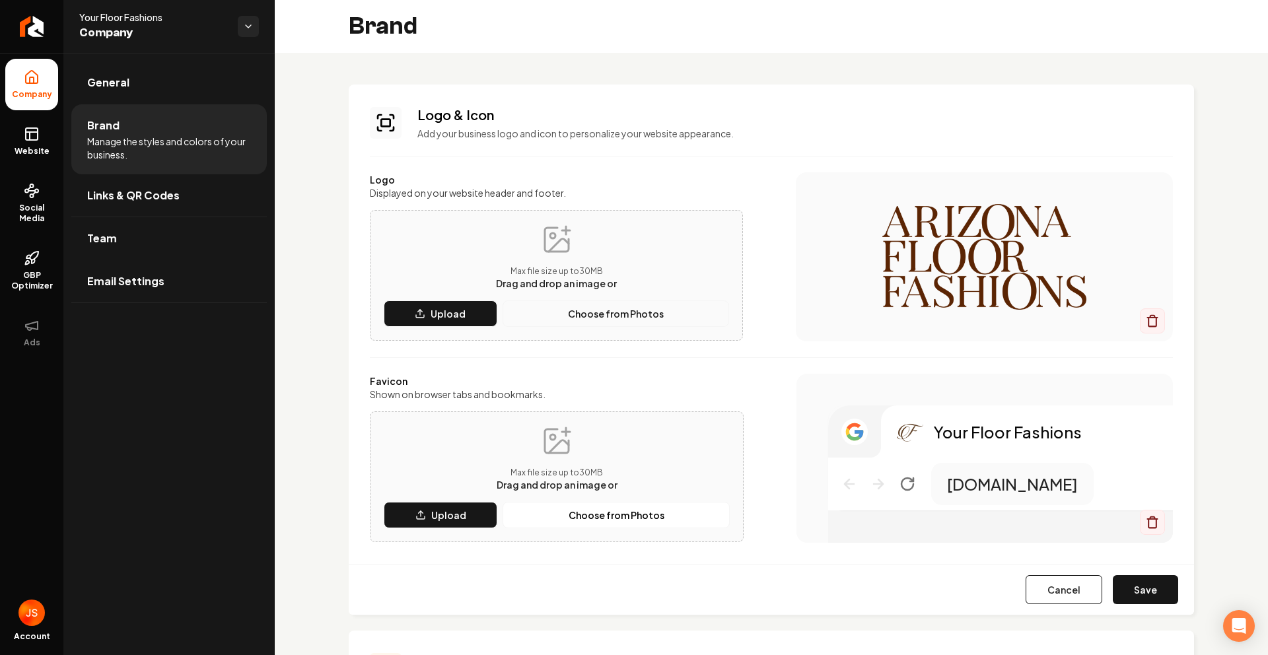
click at [589, 308] on p "Choose from Photos" at bounding box center [616, 313] width 96 height 13
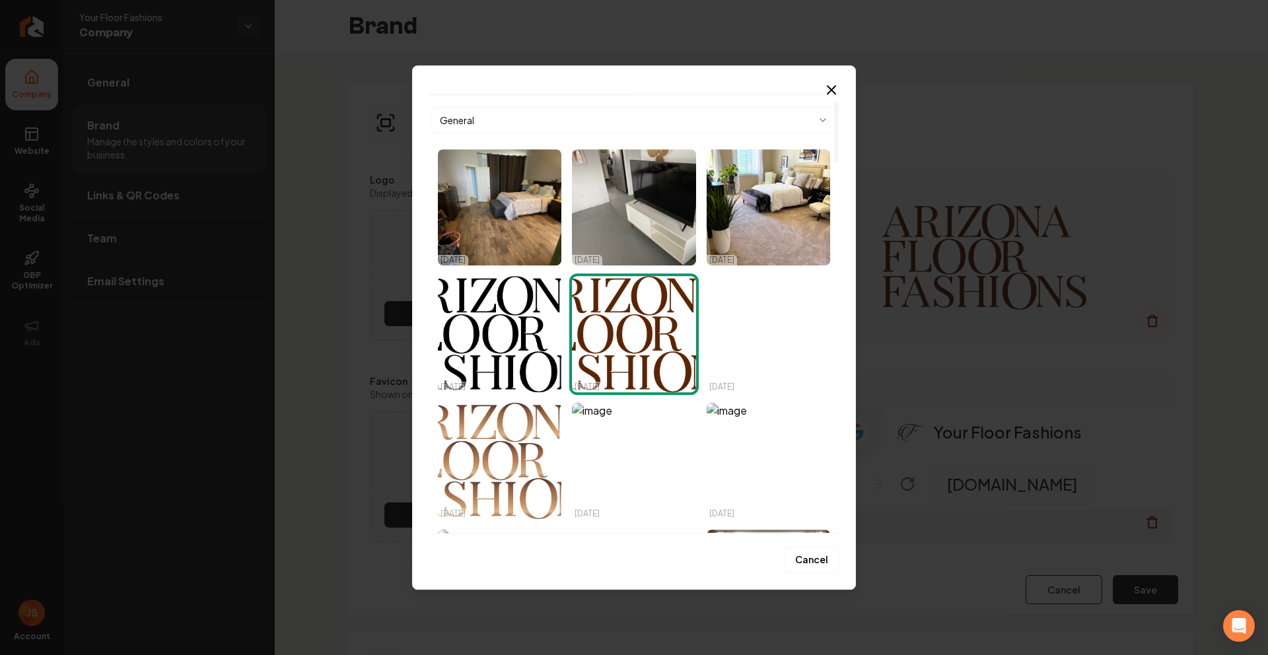
scroll to position [104, 0]
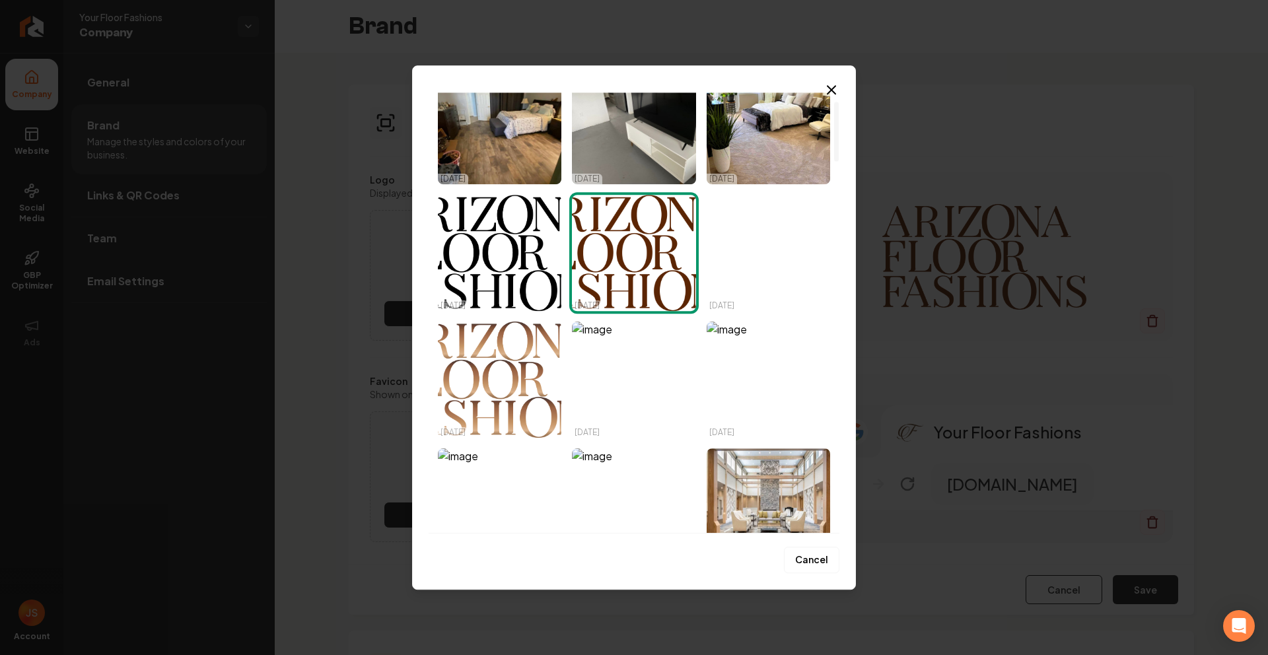
click at [513, 430] on img "Select image image_68e9992f5c7cd75eb84ae671.webp" at bounding box center [500, 380] width 124 height 116
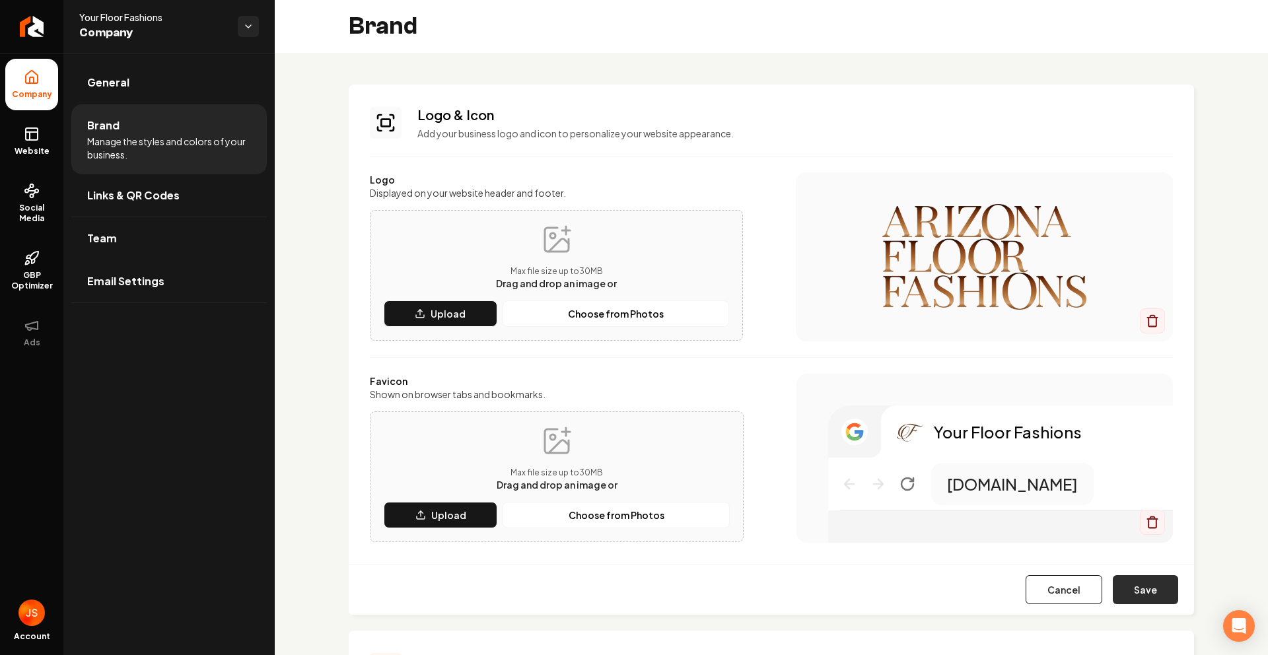
click at [1129, 588] on button "Save" at bounding box center [1145, 589] width 65 height 29
click at [24, 129] on icon at bounding box center [32, 134] width 16 height 16
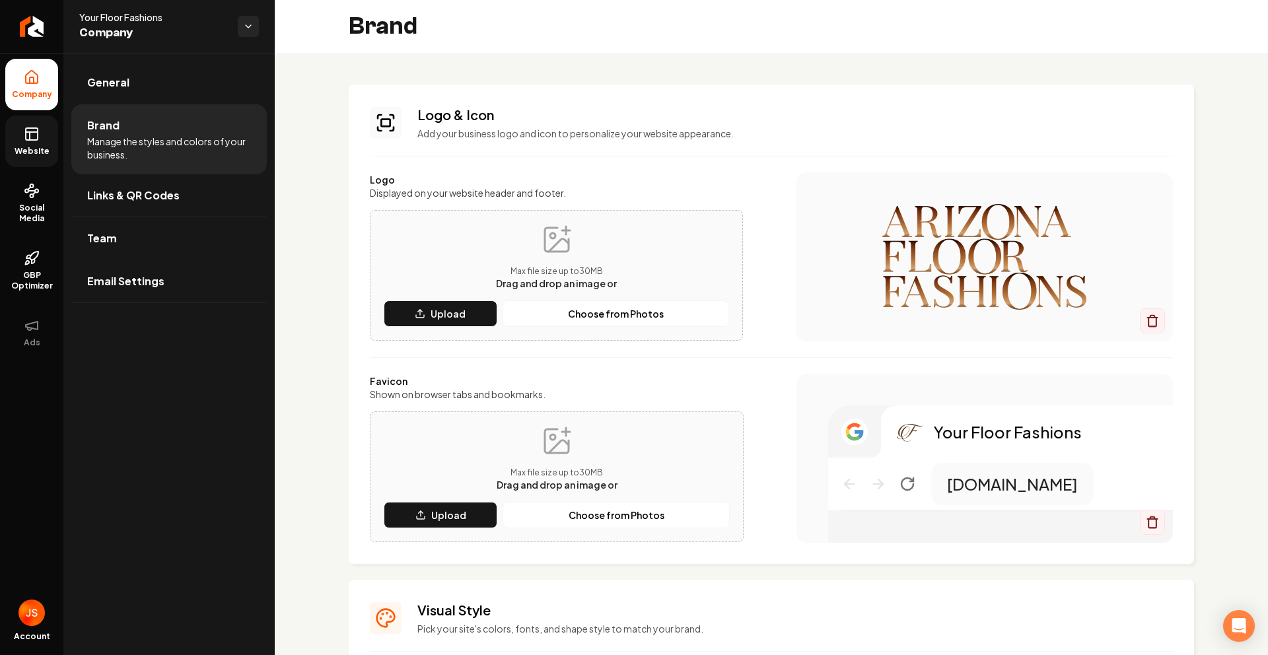
click at [36, 152] on span "Website" at bounding box center [32, 151] width 46 height 11
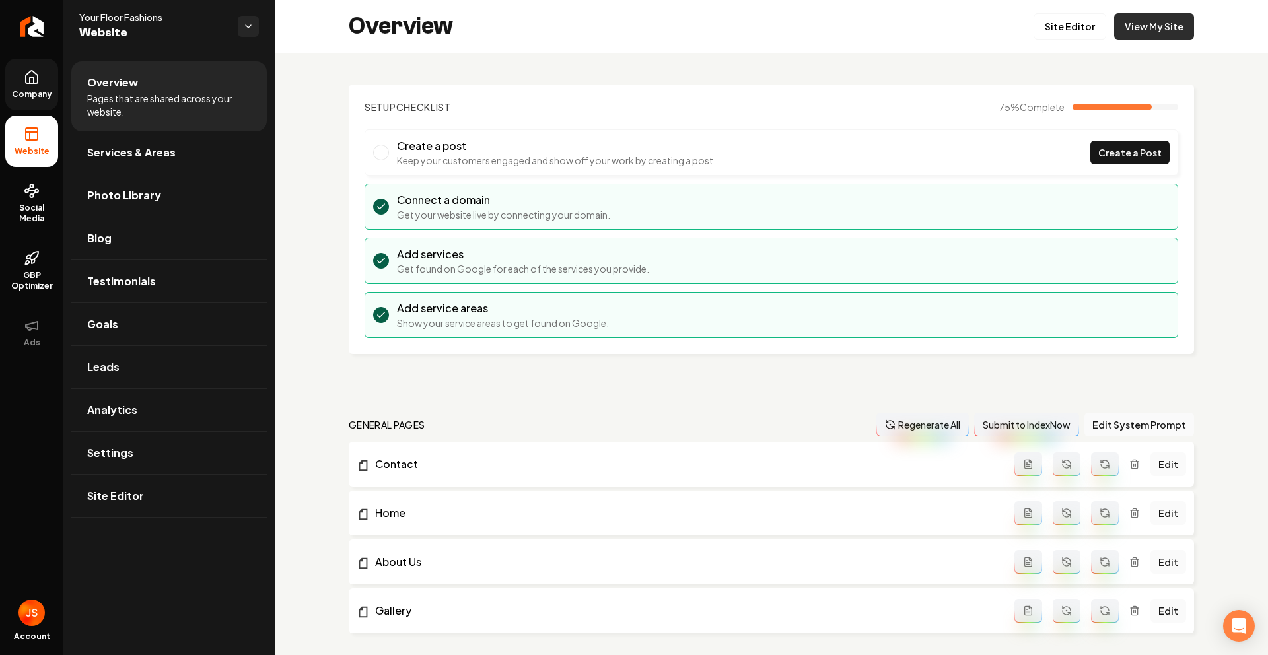
click at [1121, 28] on link "View My Site" at bounding box center [1154, 26] width 80 height 26
click at [1044, 36] on link "Site Editor" at bounding box center [1070, 26] width 73 height 26
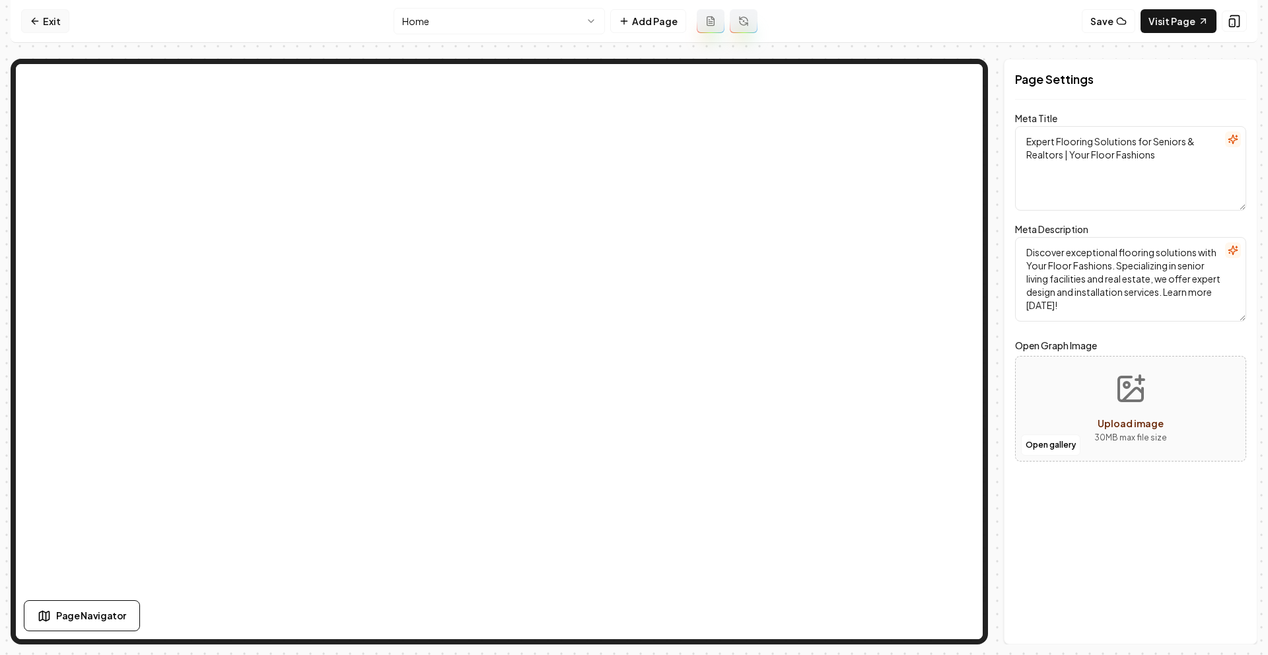
click at [41, 14] on link "Exit" at bounding box center [45, 21] width 48 height 24
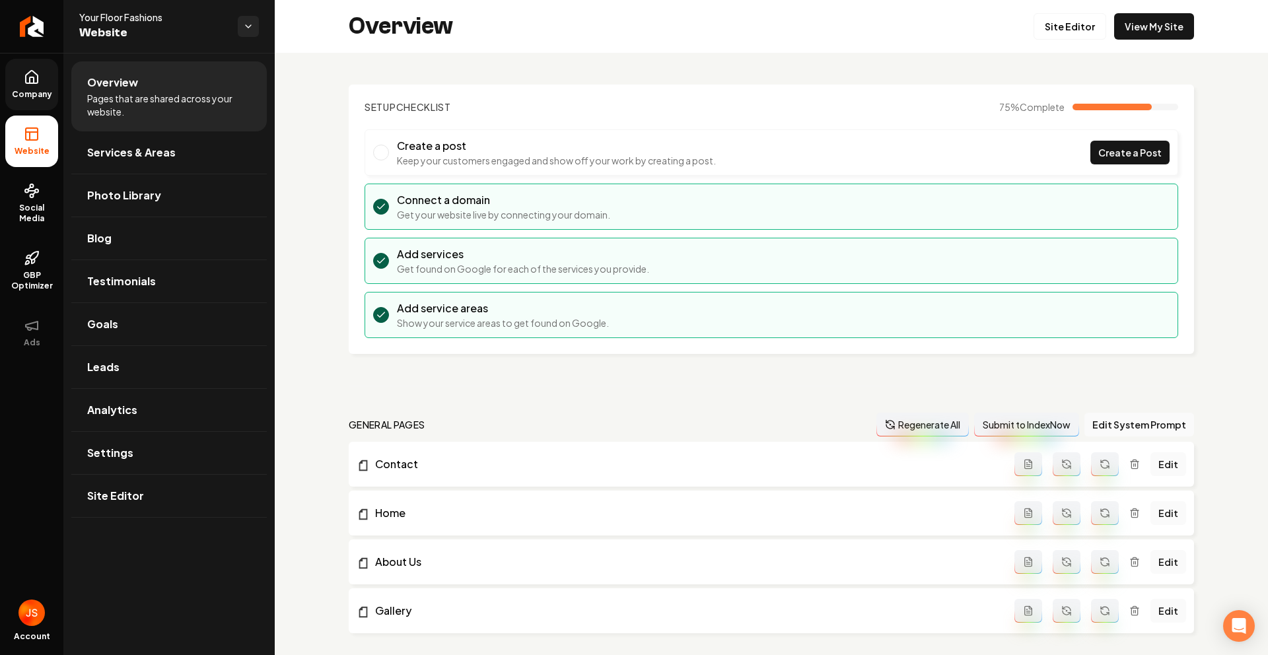
click at [27, 75] on icon at bounding box center [32, 77] width 16 height 16
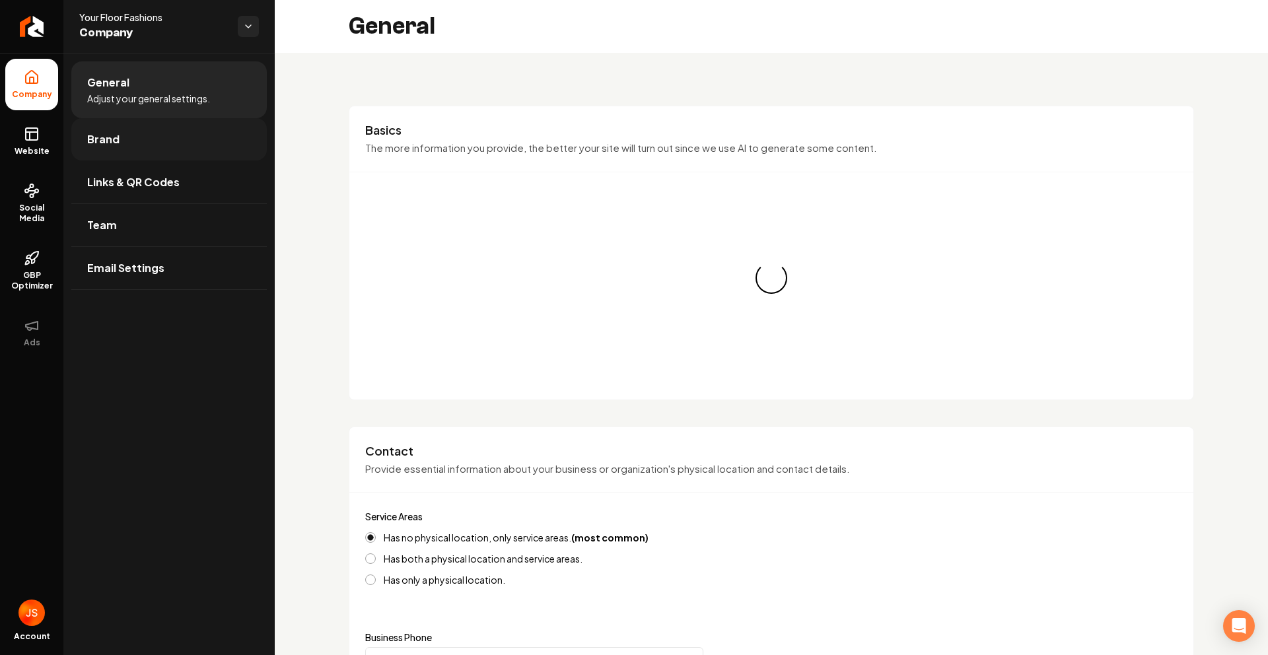
click at [104, 129] on link "Brand" at bounding box center [169, 139] width 196 height 42
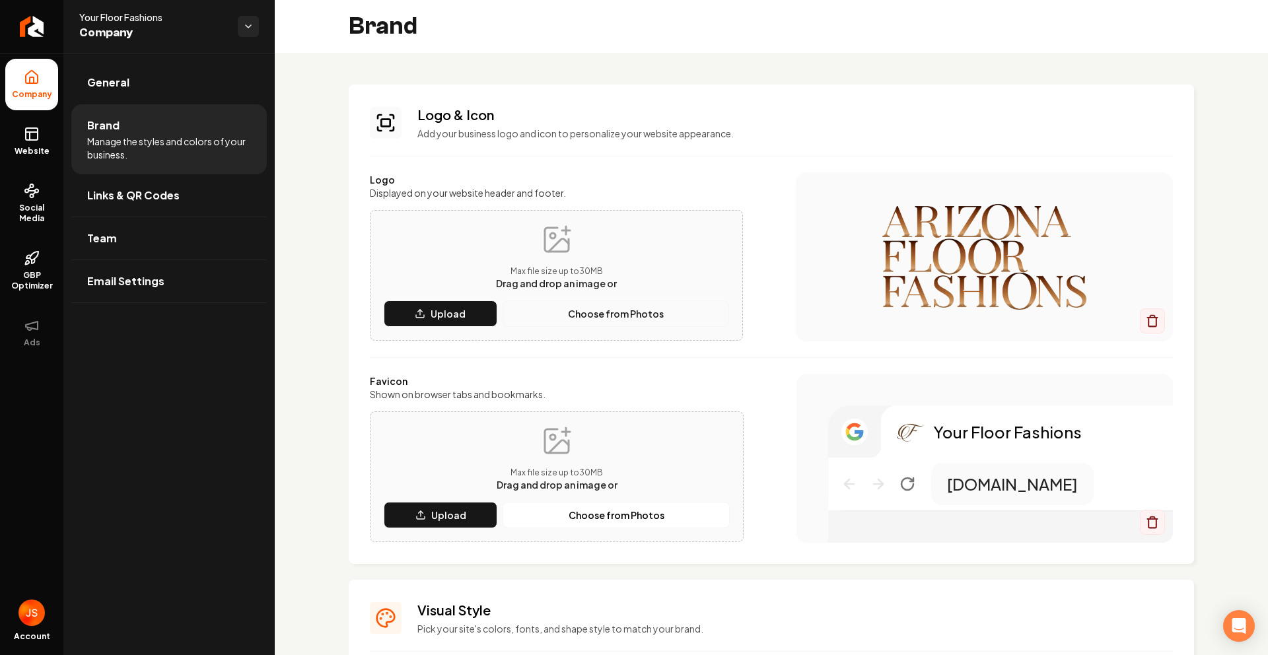
click at [559, 308] on button "Choose from Photos" at bounding box center [616, 314] width 227 height 26
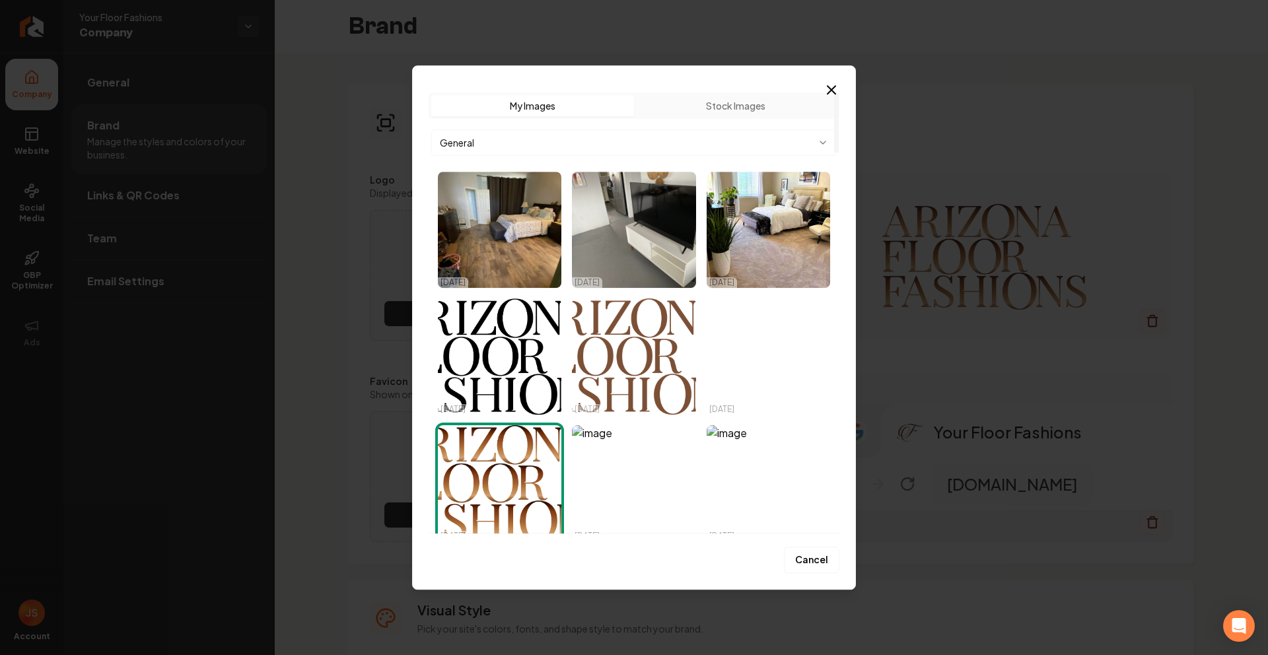
click at [610, 351] on img "Select image image_68e9992f5c7cd75eb84ae601.webp" at bounding box center [634, 357] width 124 height 116
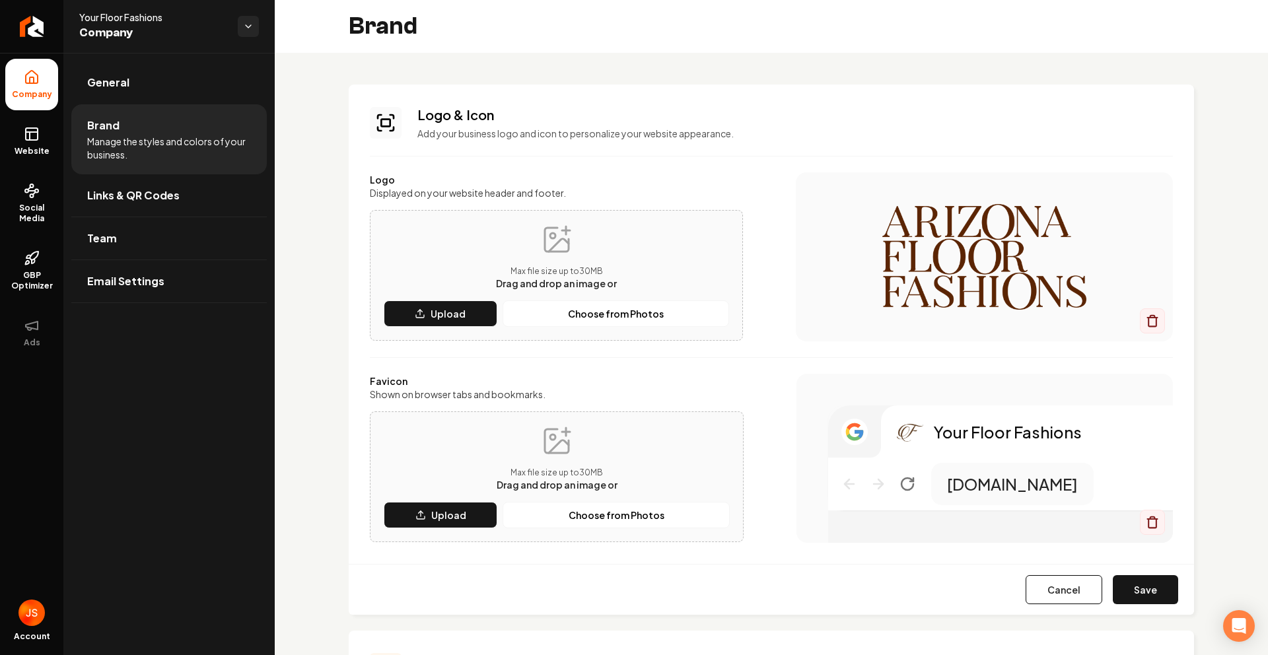
click at [727, 354] on div "Logo Displayed on your website header and footer. Max file size up to 30 MB Dra…" at bounding box center [771, 357] width 803 height 371
click at [651, 314] on p "Choose from Photos" at bounding box center [616, 313] width 96 height 13
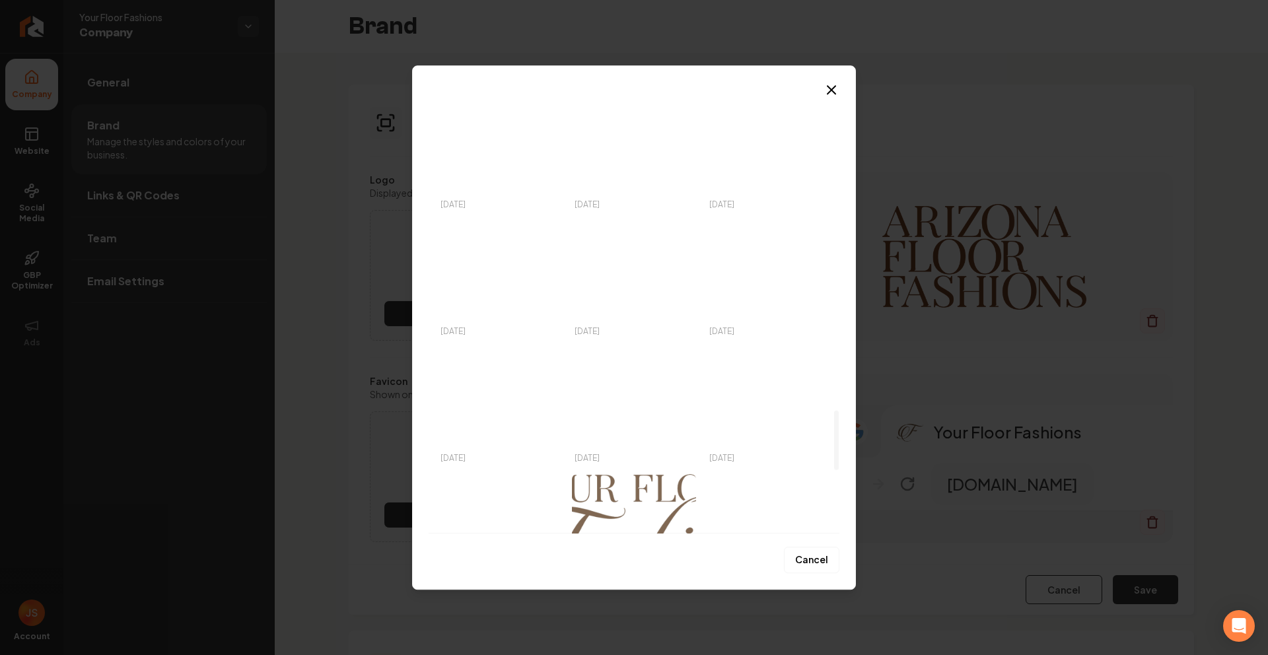
scroll to position [2804, 0]
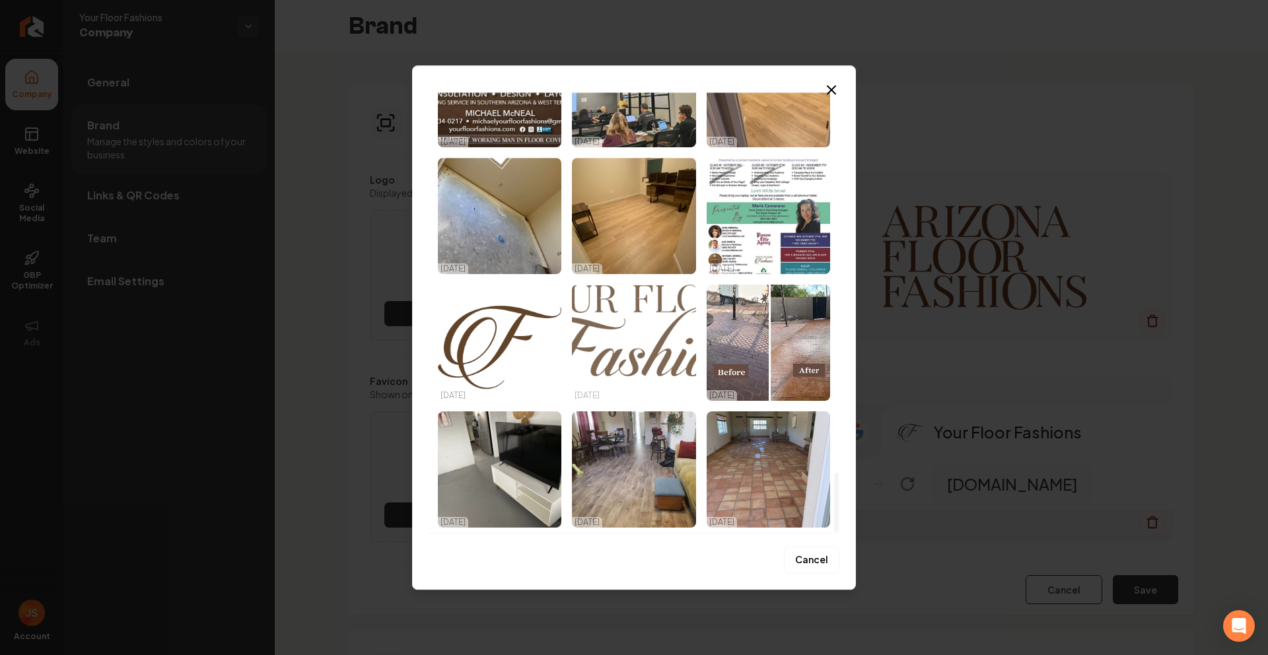
click at [637, 356] on img "Select image image_68953e7a5c7cd75eb8721580.png" at bounding box center [634, 343] width 124 height 116
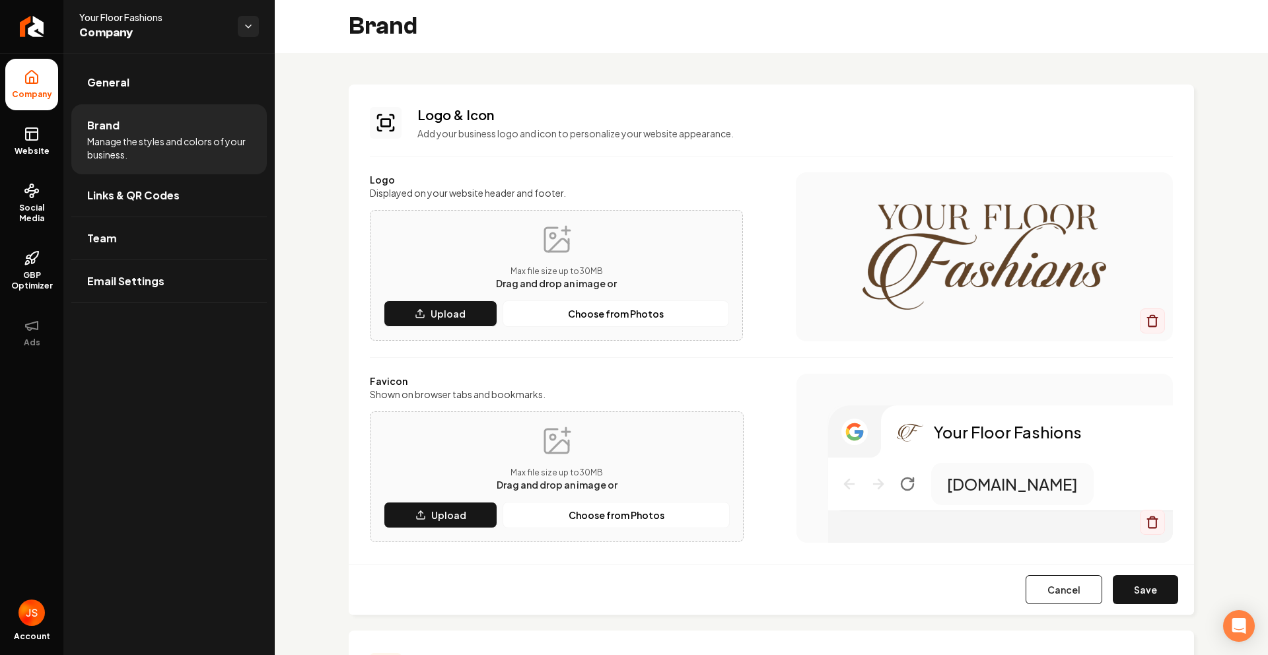
click at [1169, 595] on div "Cancel Save" at bounding box center [772, 589] width 846 height 51
click at [1148, 589] on button "Save" at bounding box center [1145, 589] width 65 height 29
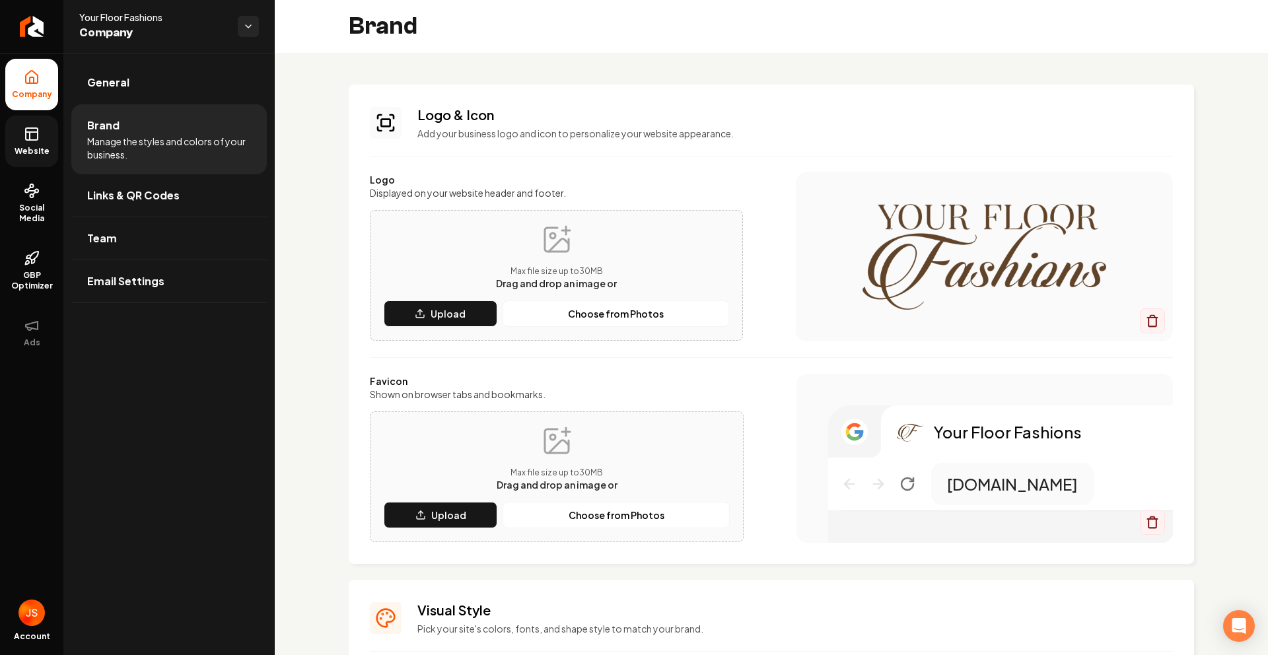
click at [22, 147] on span "Website" at bounding box center [32, 151] width 46 height 11
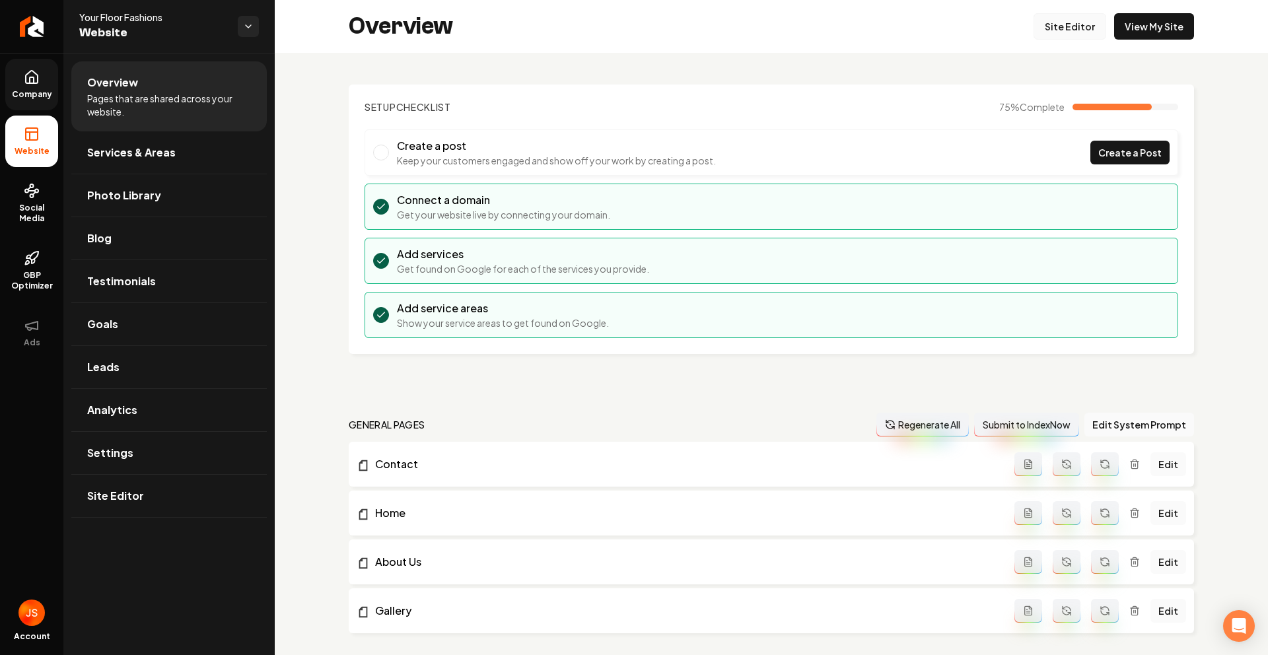
click at [1034, 26] on link "Site Editor" at bounding box center [1070, 26] width 73 height 26
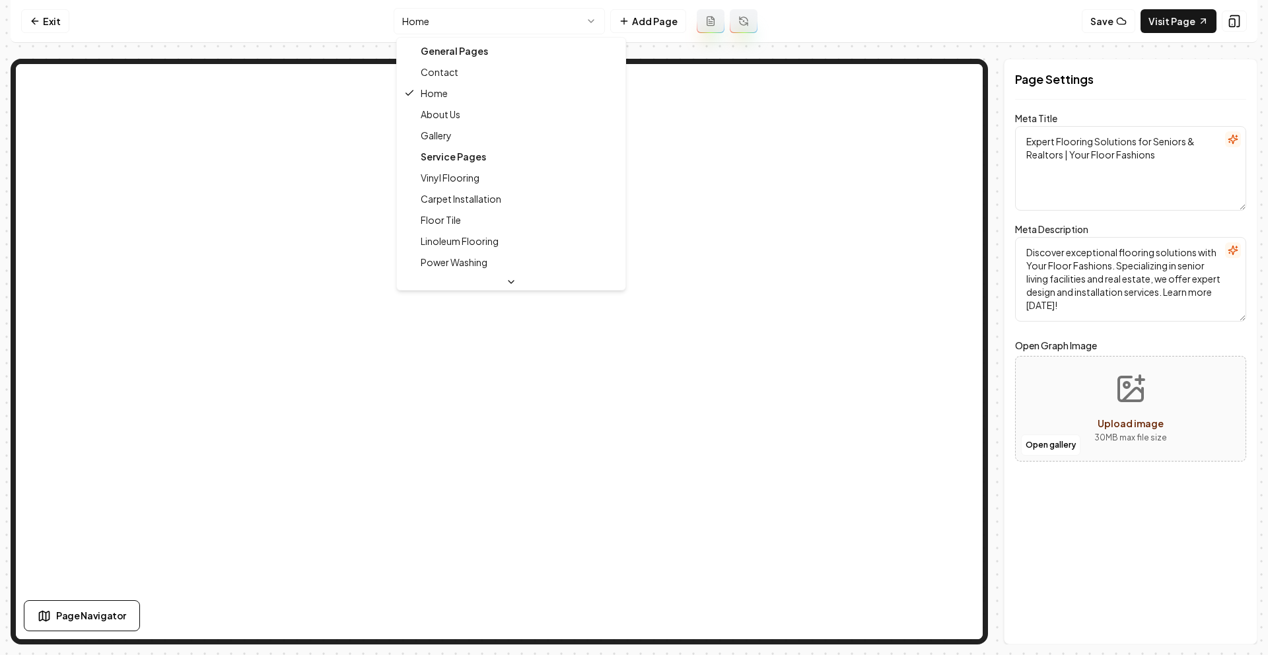
click at [528, 25] on html "Computer Required This feature is only available on a computer. Please switch t…" at bounding box center [634, 327] width 1268 height 655
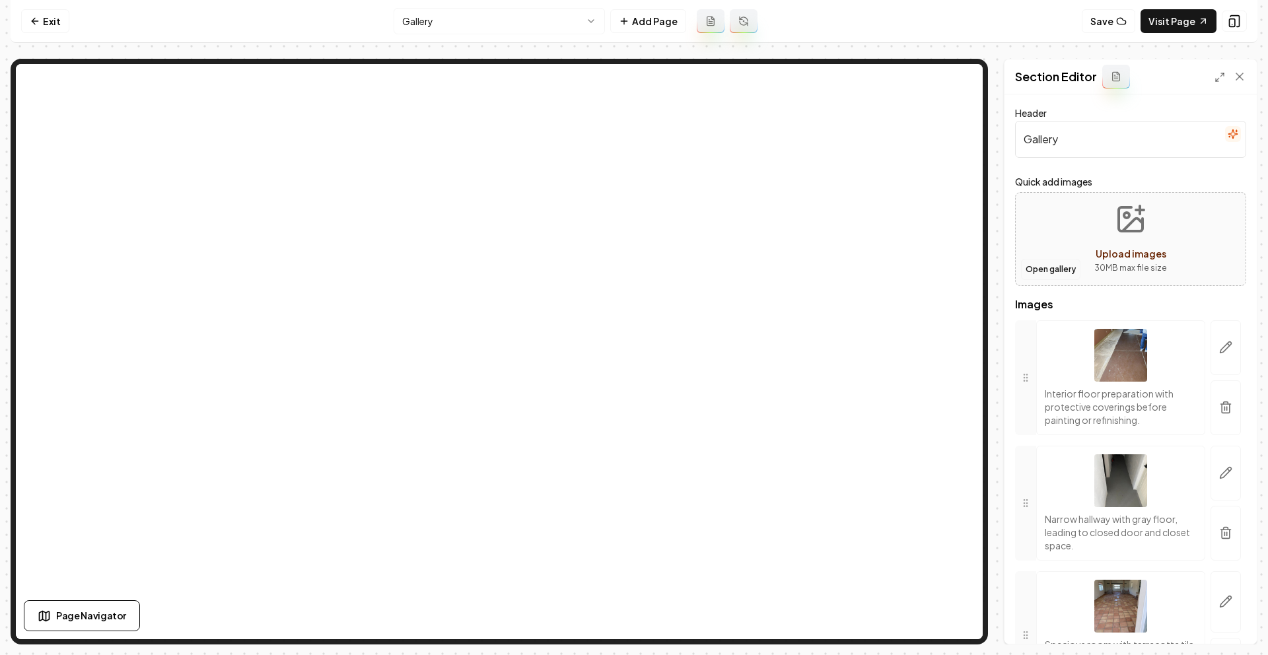
click at [1049, 270] on button "Open gallery" at bounding box center [1050, 269] width 59 height 21
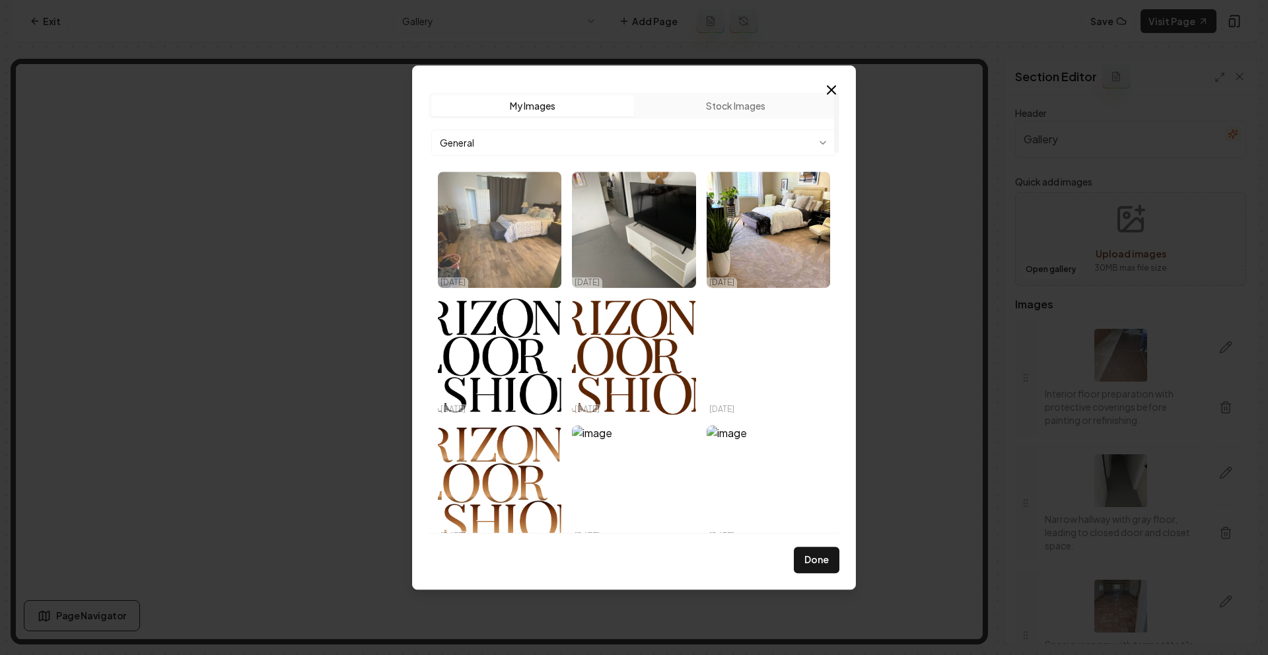
click at [534, 225] on img "Select image image_68e999f25c7cd75eb84ea564.webp" at bounding box center [500, 230] width 124 height 116
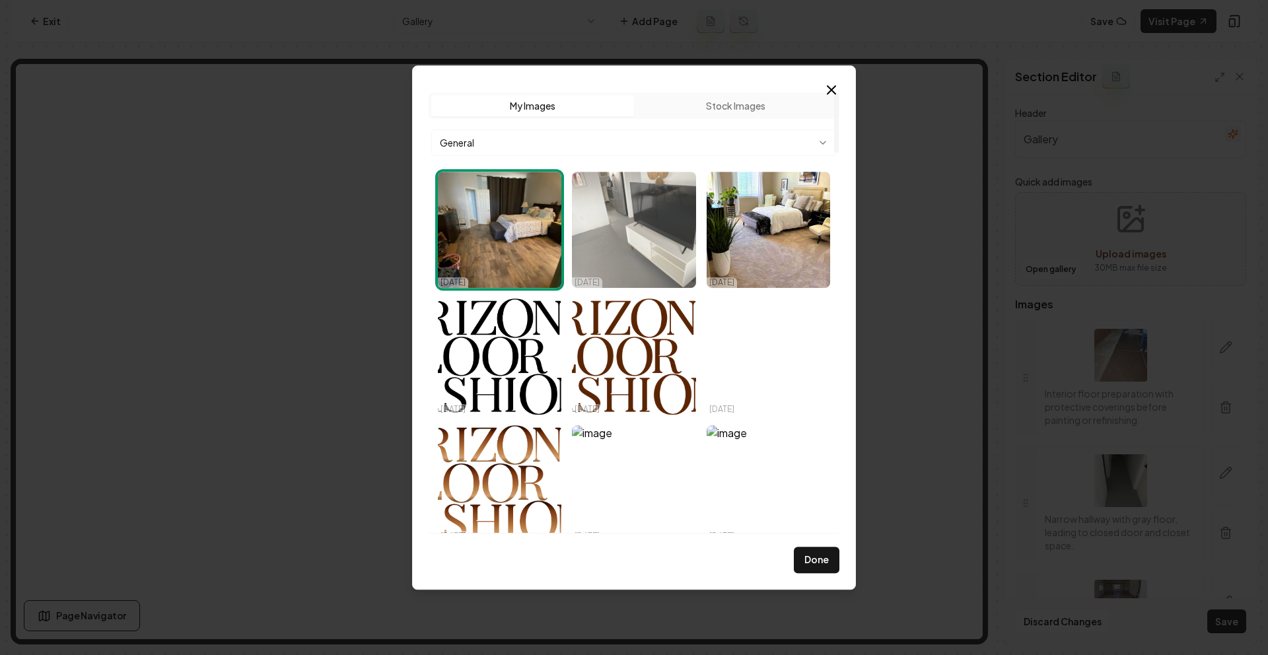
click at [612, 230] on img "Select image image_68e999f25c7cd75eb84ea5f3.webp" at bounding box center [634, 230] width 124 height 116
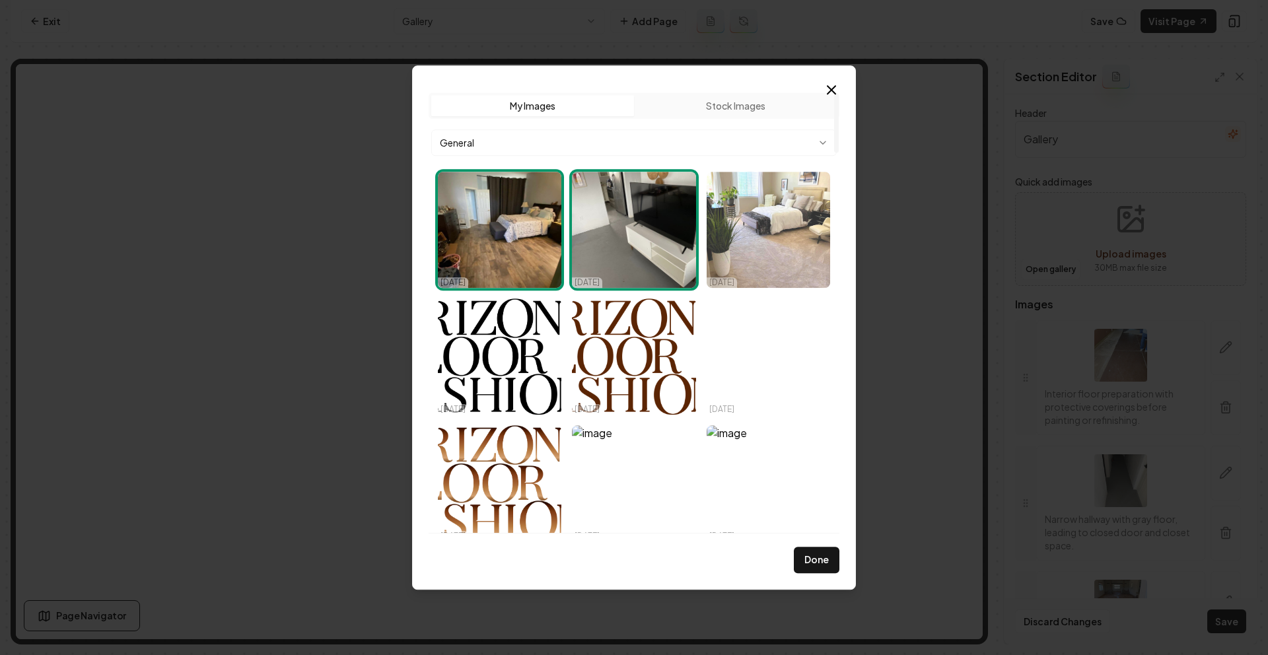
click at [737, 229] on img "Select image image_68e999f25c7cd75eb84ea645.webp" at bounding box center [769, 230] width 124 height 116
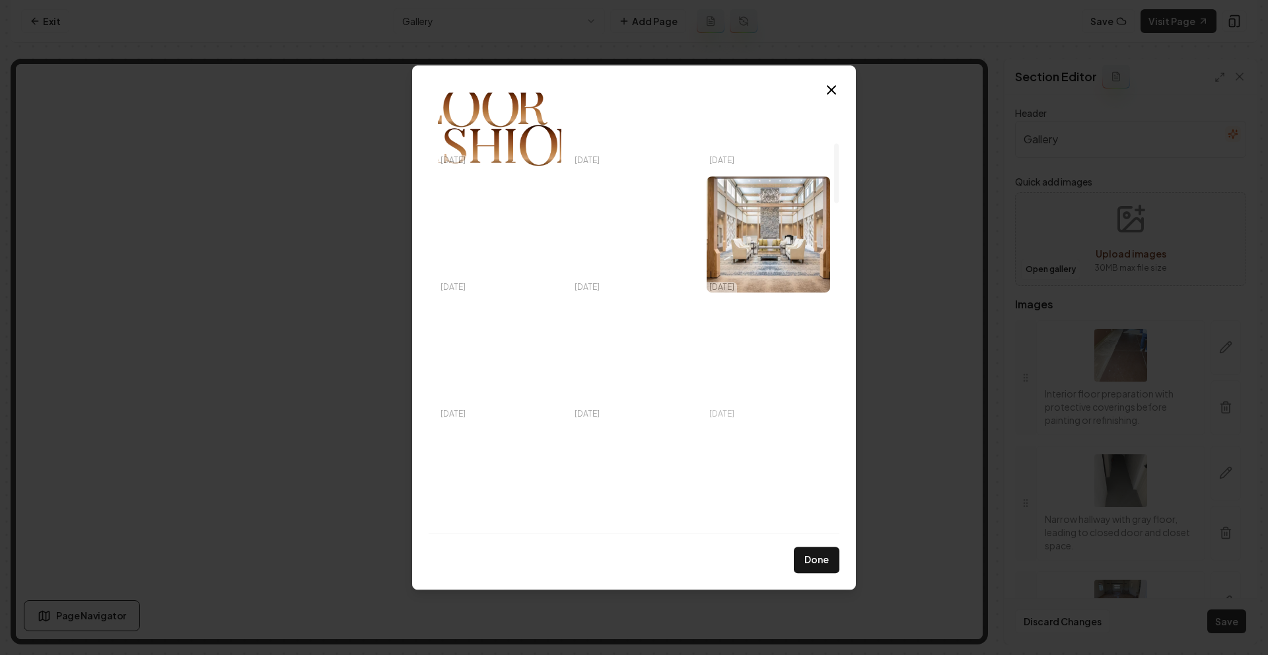
scroll to position [379, 0]
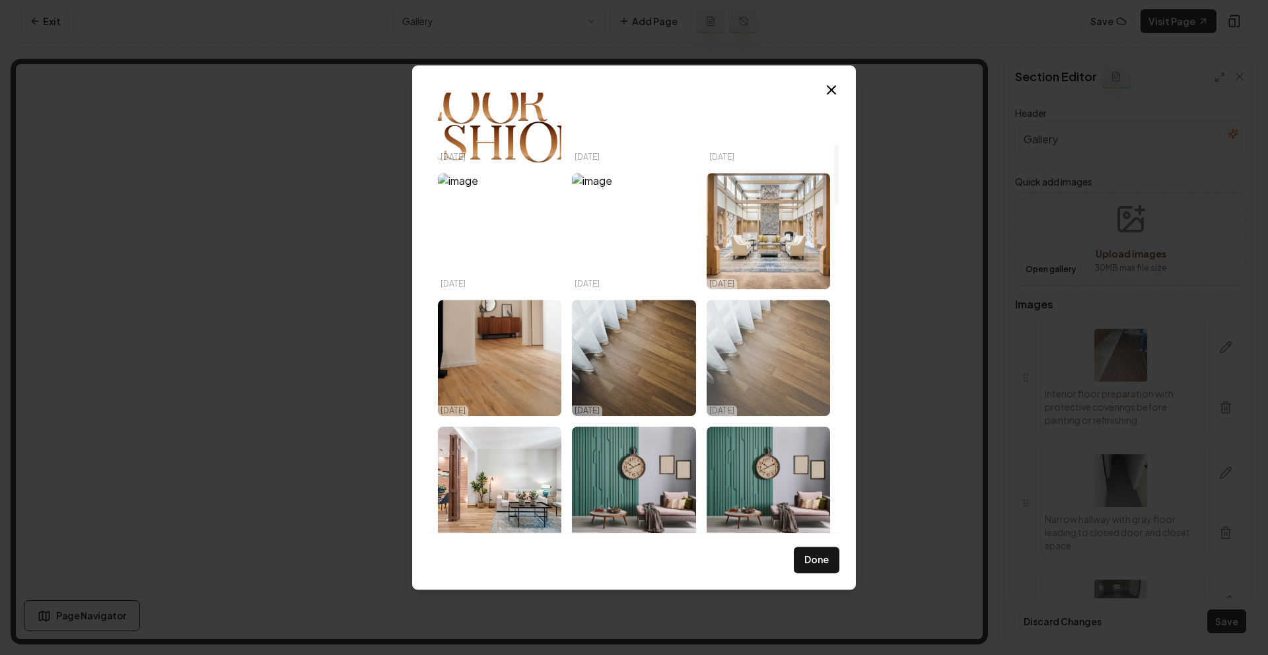
click at [765, 338] on img "Select image image_689542b35c7cd75eb89515fe.jpeg" at bounding box center [769, 358] width 124 height 116
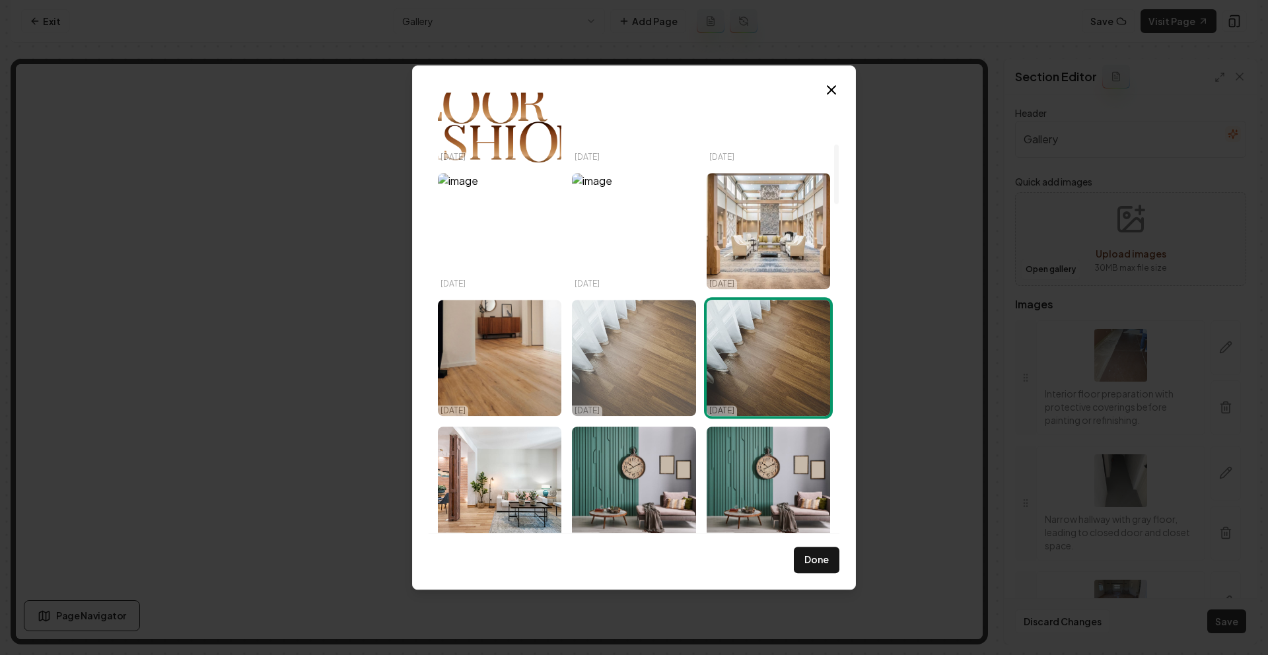
click at [642, 345] on img "Select image image_689542bc5c7cd75eb8954dcc.jpeg" at bounding box center [634, 358] width 124 height 116
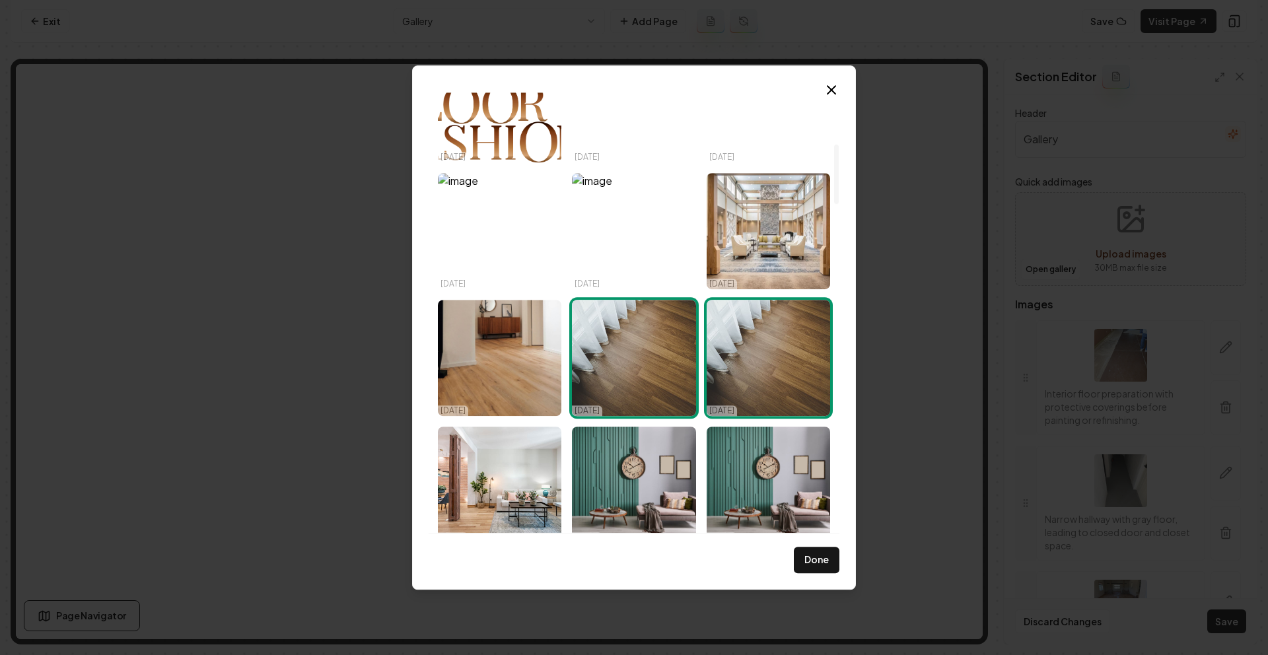
click at [789, 350] on img "Select image image_689542b35c7cd75eb89515fe.jpeg" at bounding box center [769, 358] width 124 height 116
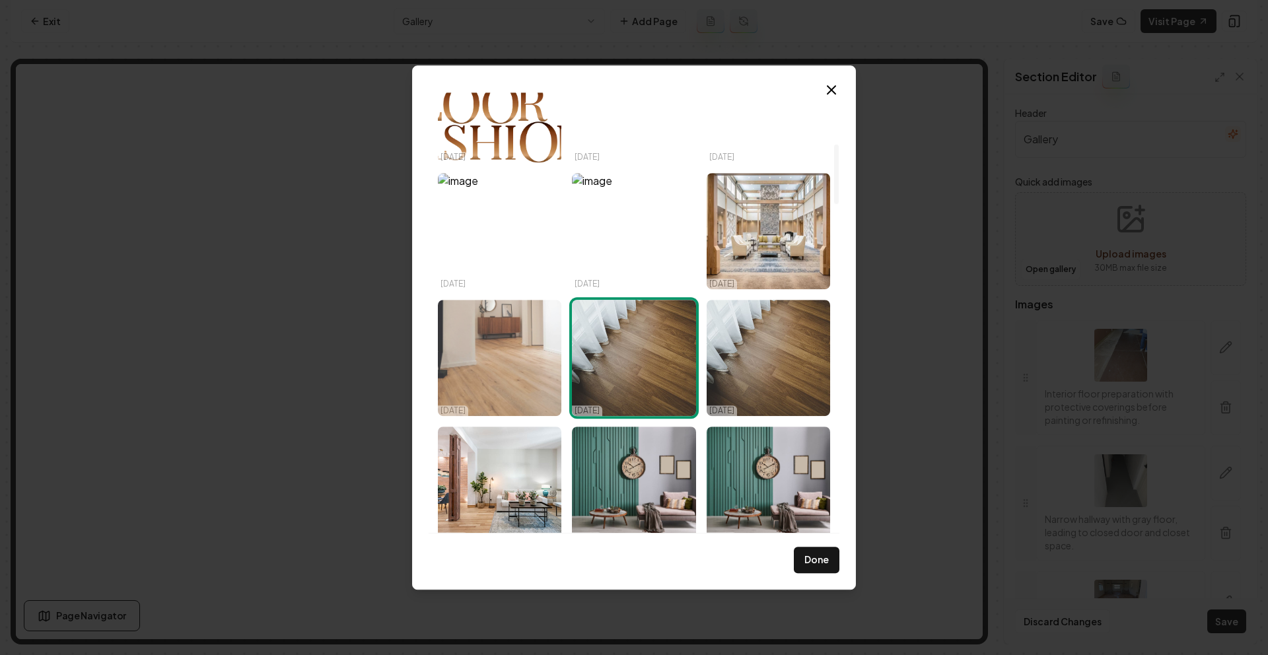
click at [516, 360] on img "Select image image_689543b65c7cd75eb899c878.jpg" at bounding box center [500, 358] width 124 height 116
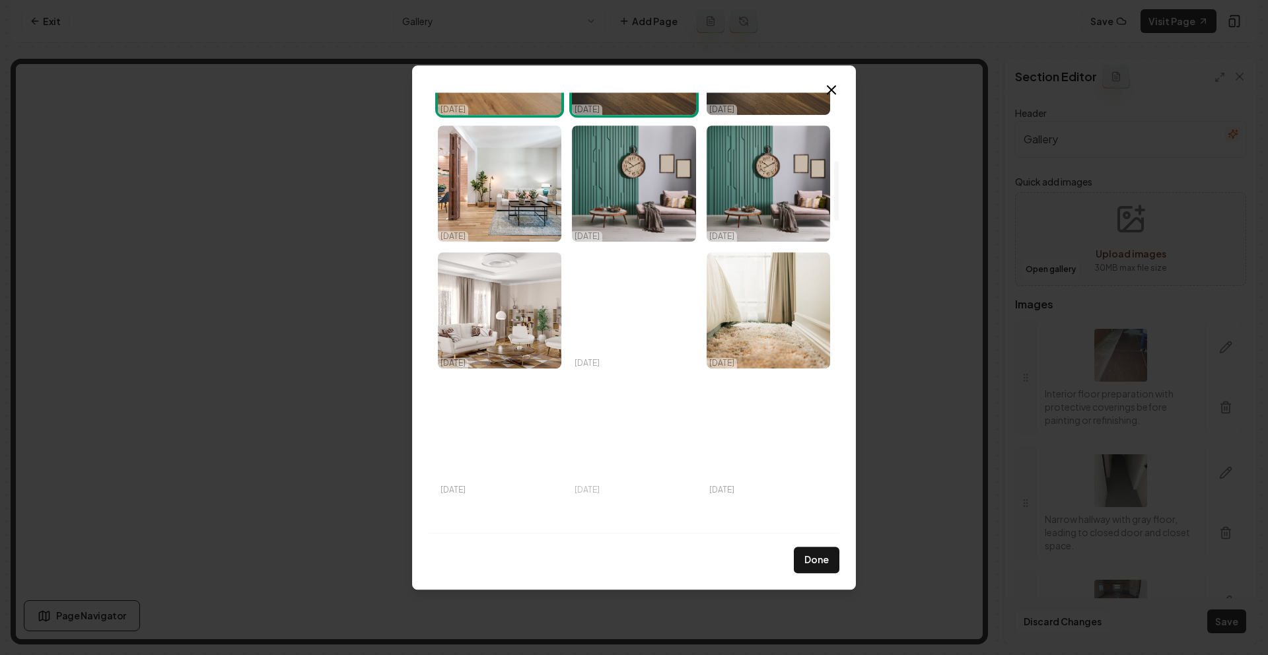
scroll to position [785, 0]
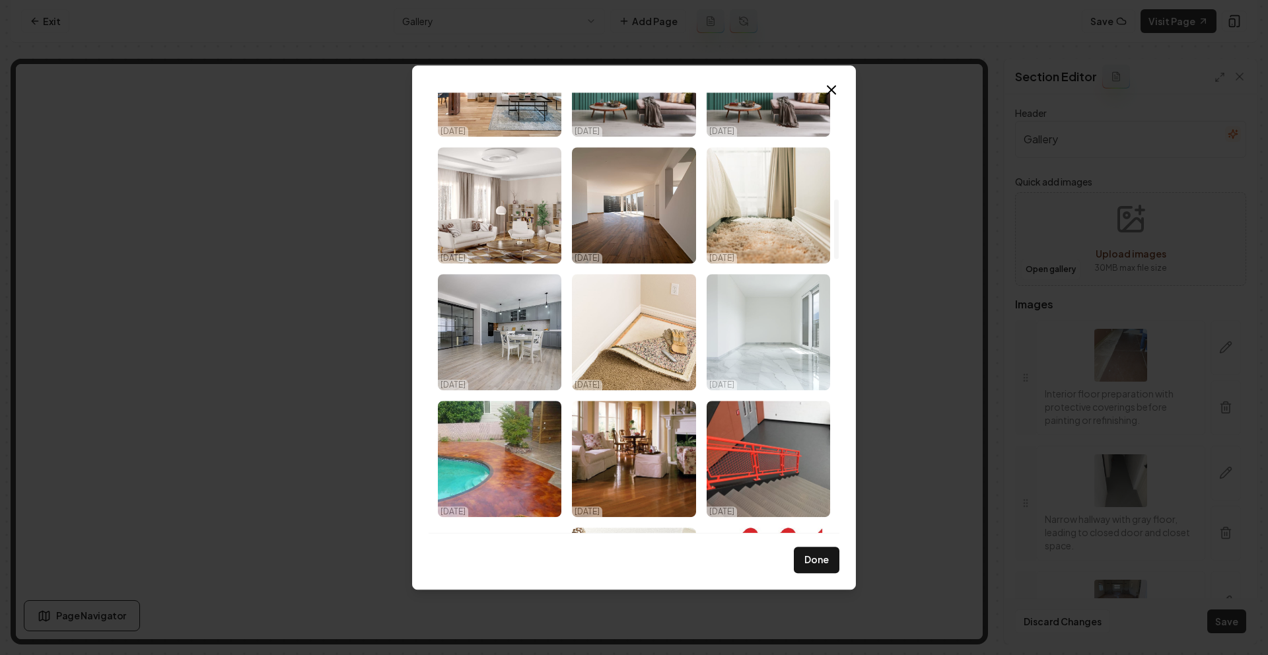
click at [762, 361] on img "Select image image_689541705c7cd75eb88faed9.jpeg" at bounding box center [769, 332] width 124 height 116
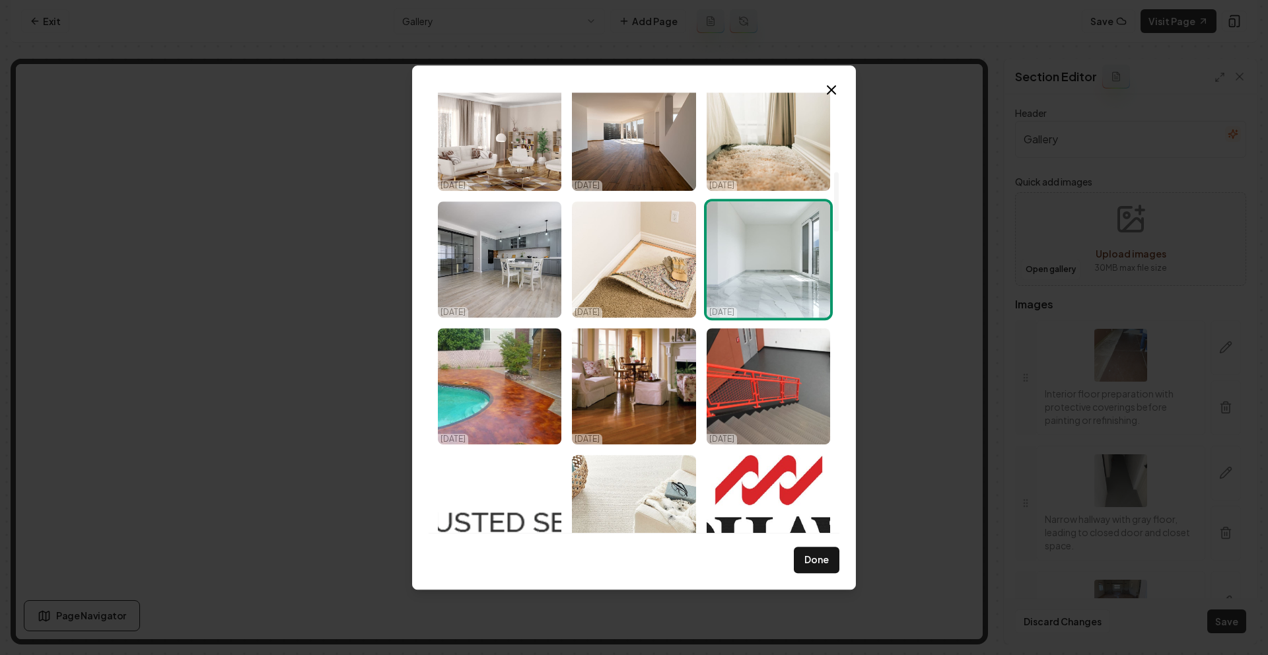
scroll to position [583, 0]
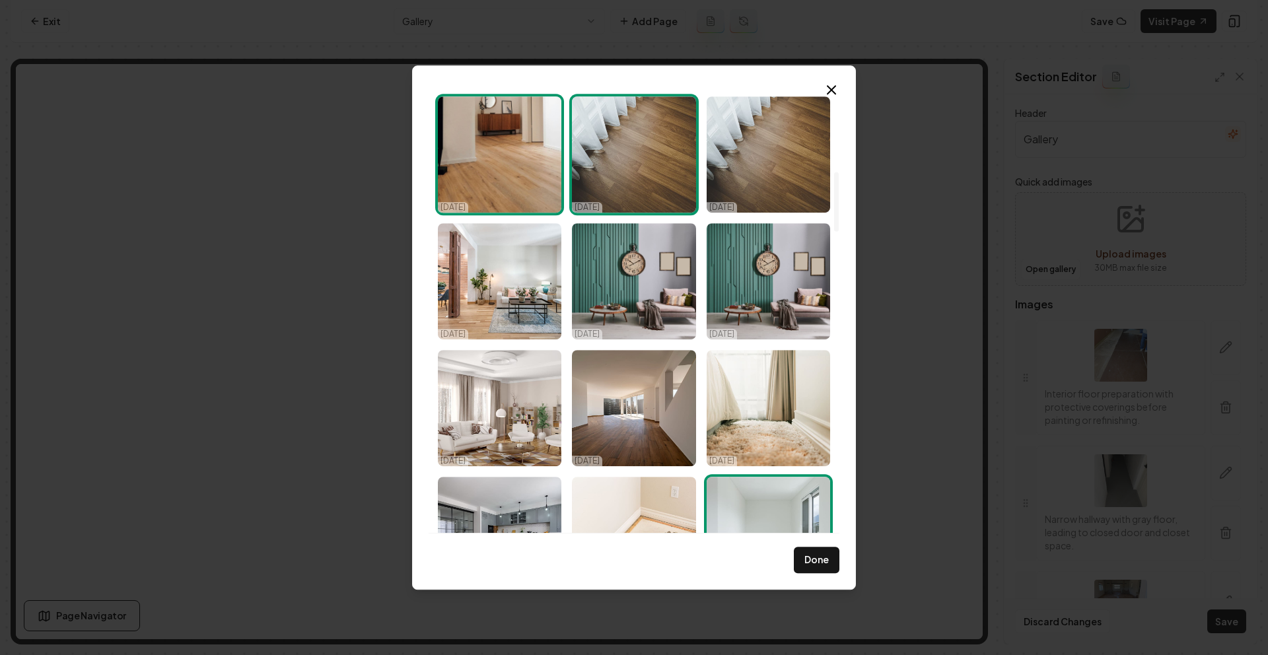
click at [797, 489] on img "Select image image_689541705c7cd75eb88faed9.jpeg" at bounding box center [769, 535] width 124 height 116
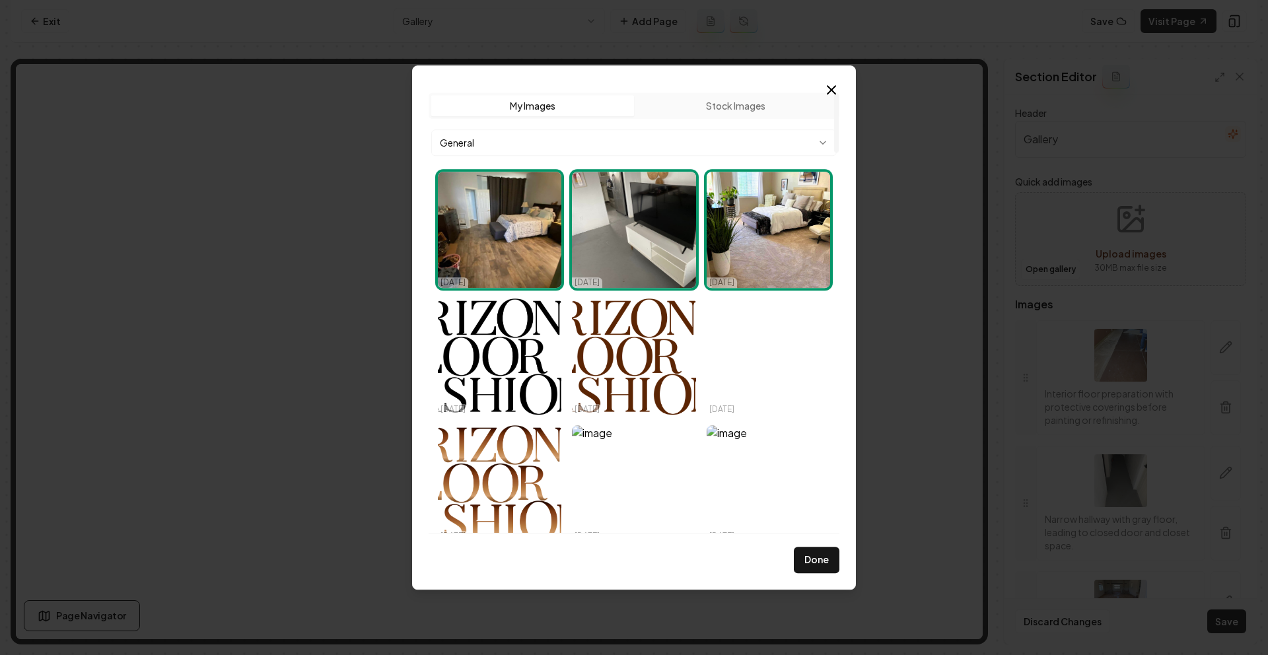
scroll to position [273, 0]
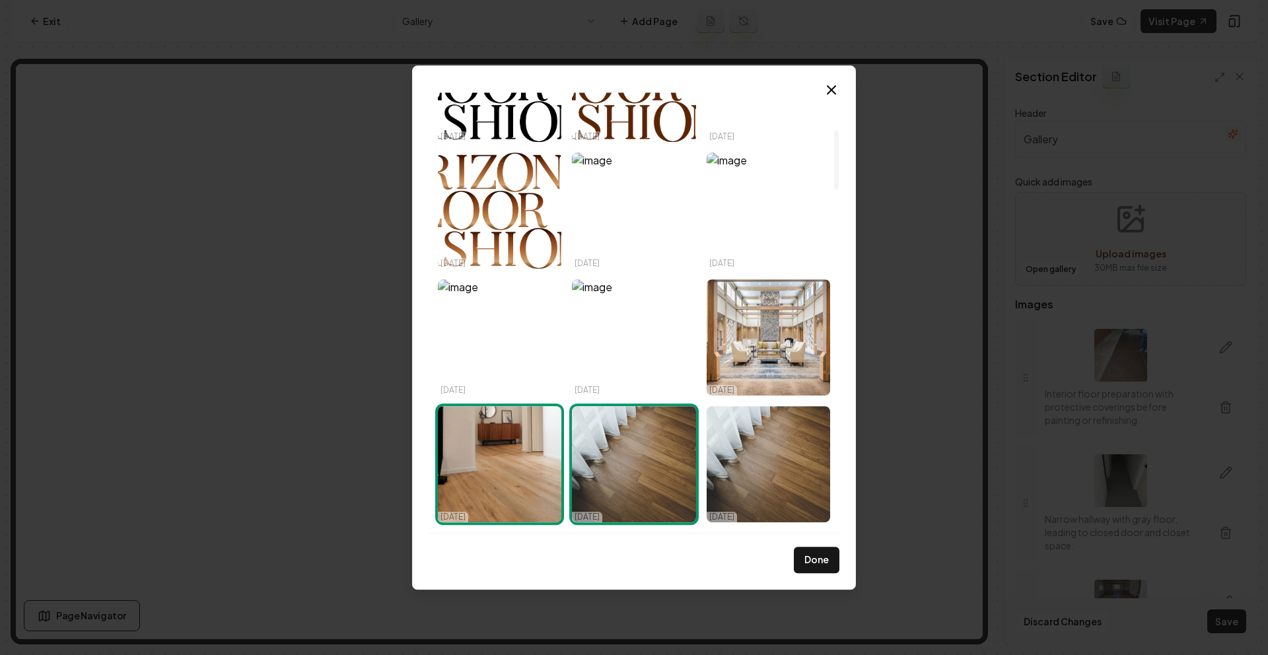
click at [646, 459] on img "Select image image_689542bc5c7cd75eb8954dcc.jpeg" at bounding box center [634, 464] width 124 height 116
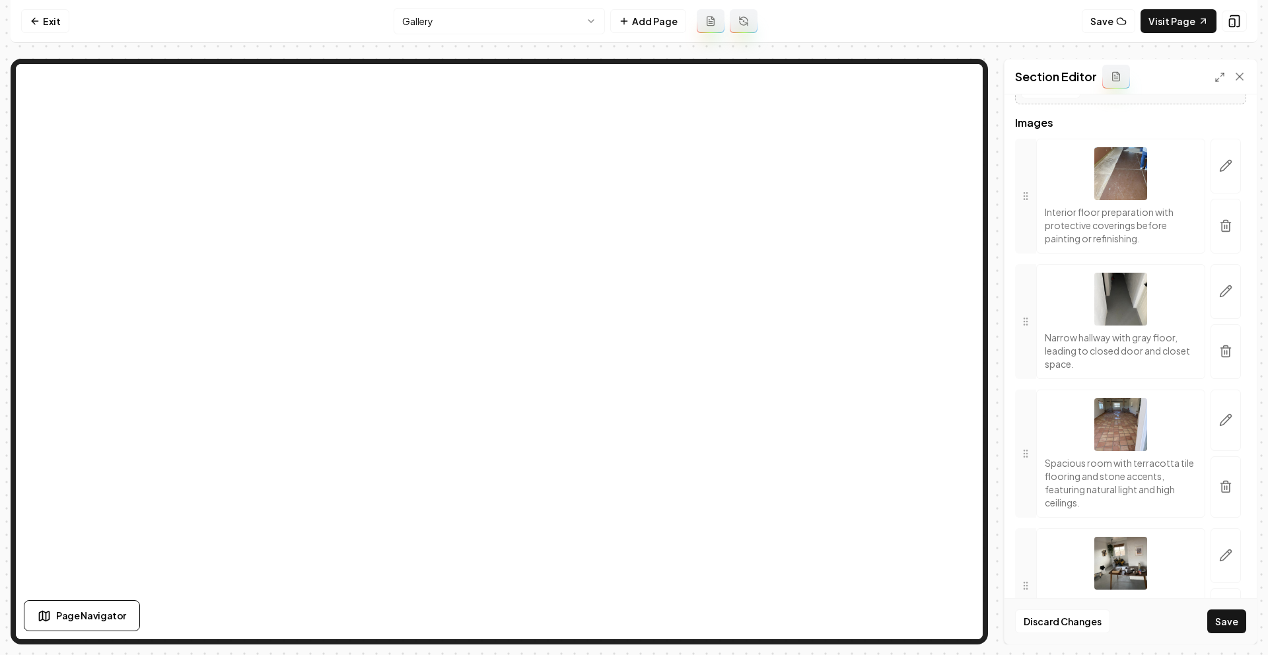
scroll to position [0, 0]
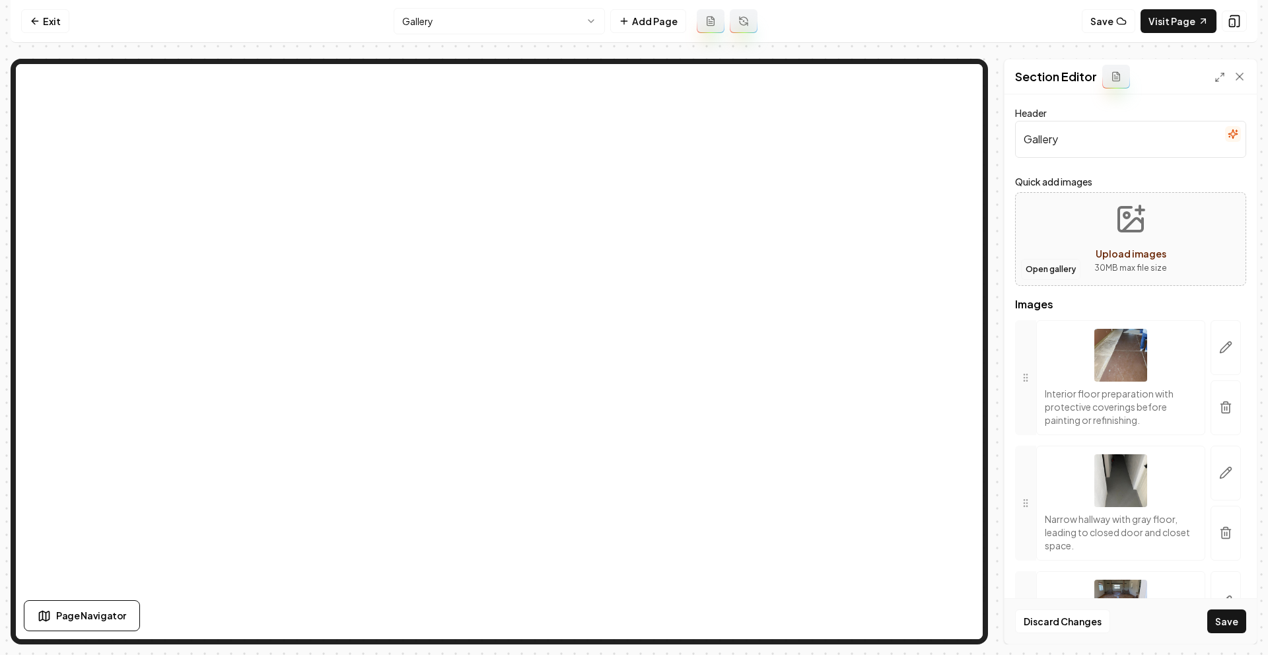
click at [1065, 266] on button "Open gallery" at bounding box center [1050, 269] width 59 height 21
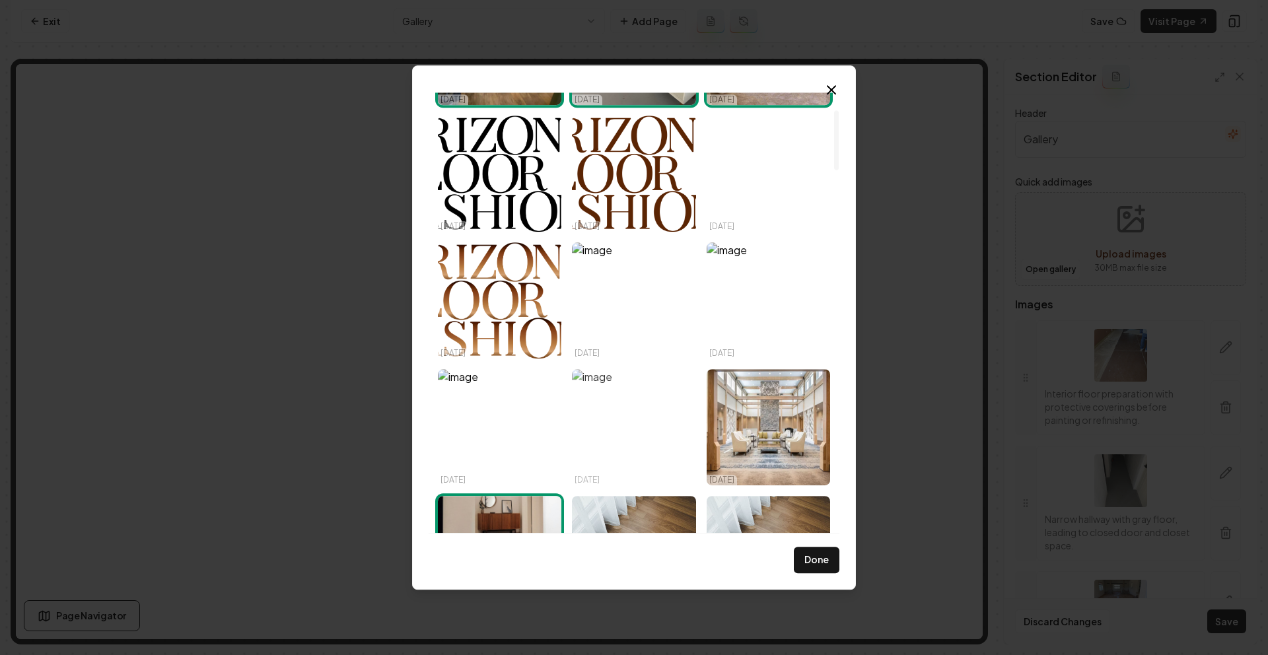
scroll to position [395, 0]
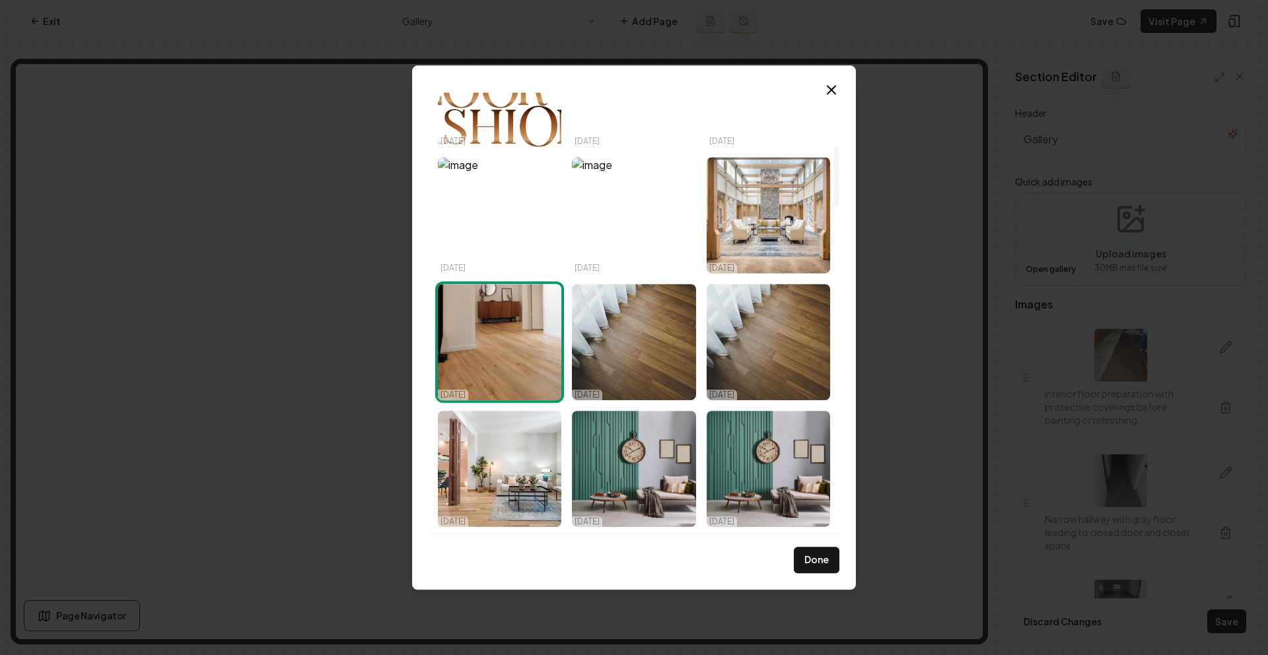
click at [526, 310] on img "Select image image_689543b65c7cd75eb899c878.jpg" at bounding box center [500, 342] width 124 height 116
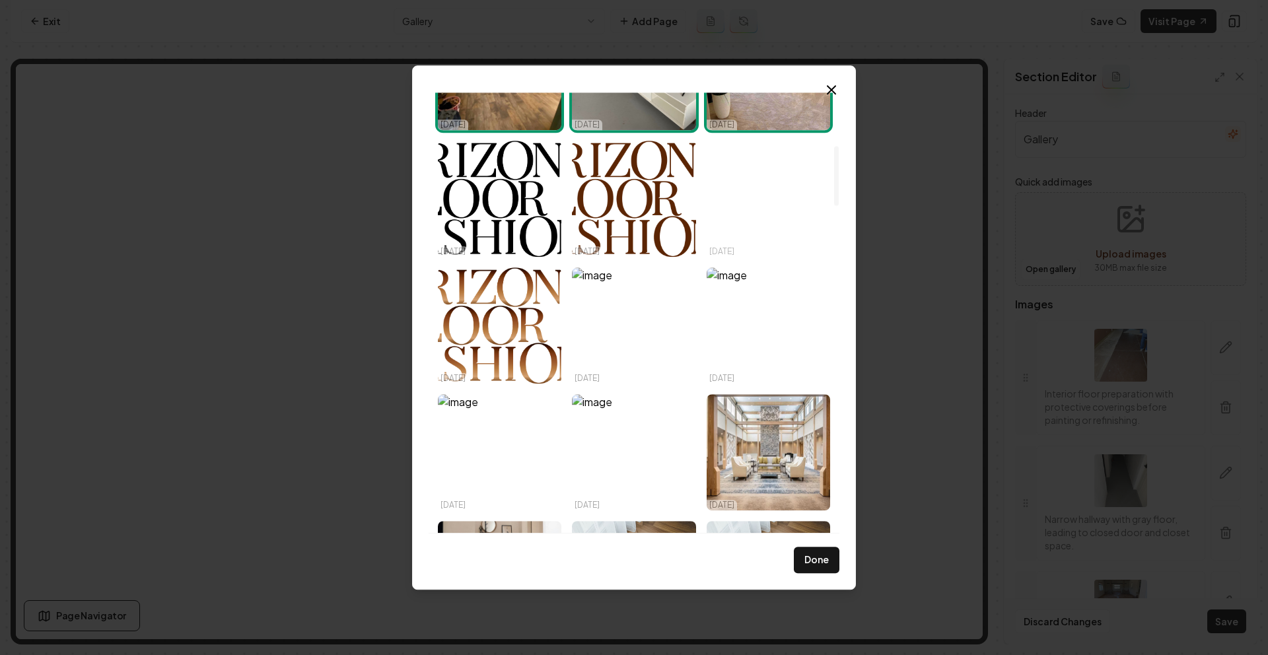
scroll to position [0, 0]
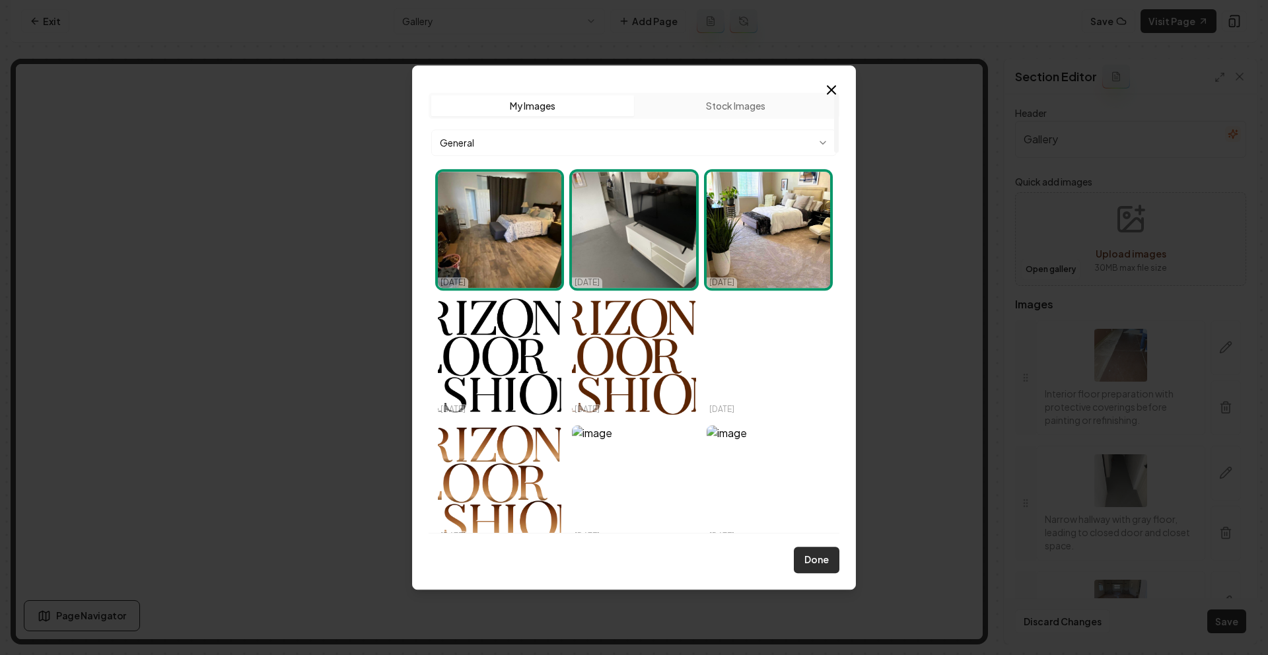
click at [814, 552] on button "Done" at bounding box center [817, 560] width 46 height 26
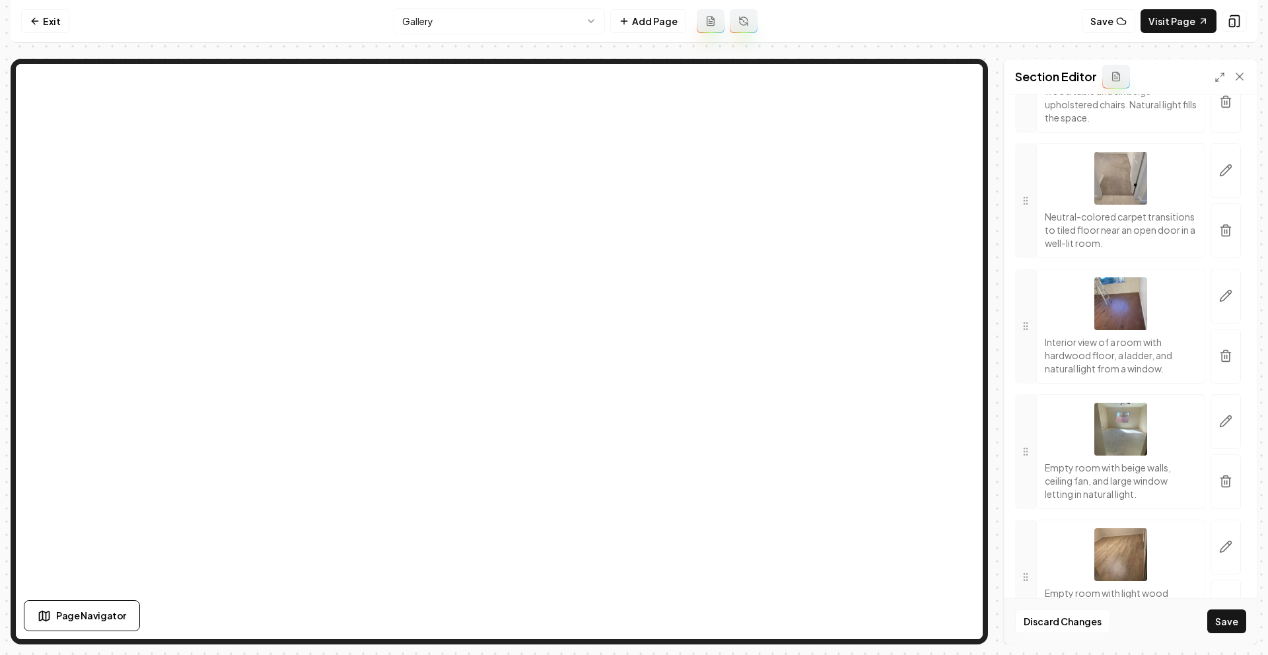
scroll to position [954, 0]
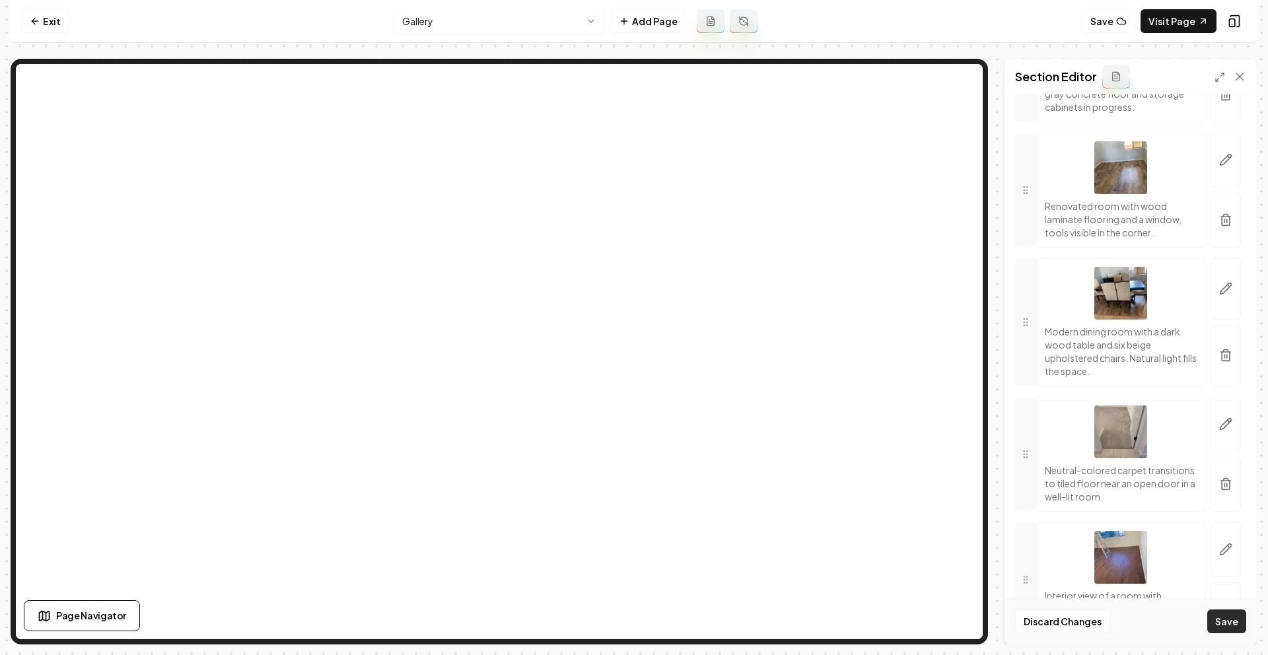
click at [1224, 620] on button "Save" at bounding box center [1227, 622] width 39 height 24
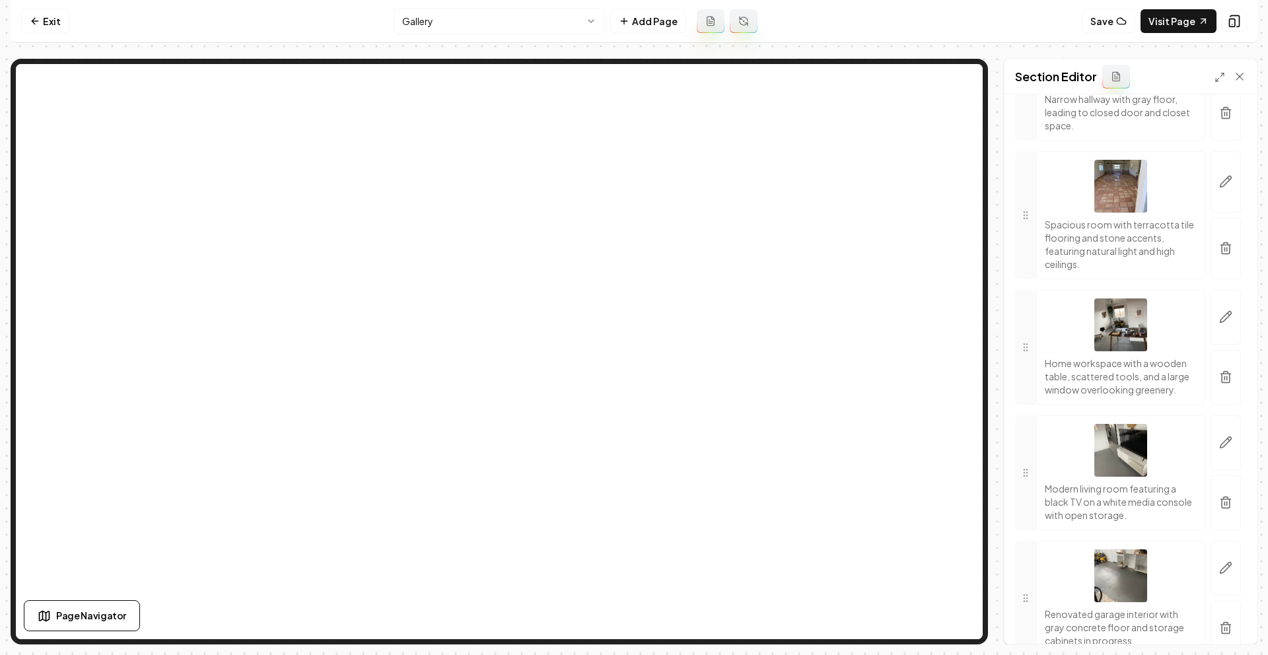
scroll to position [0, 0]
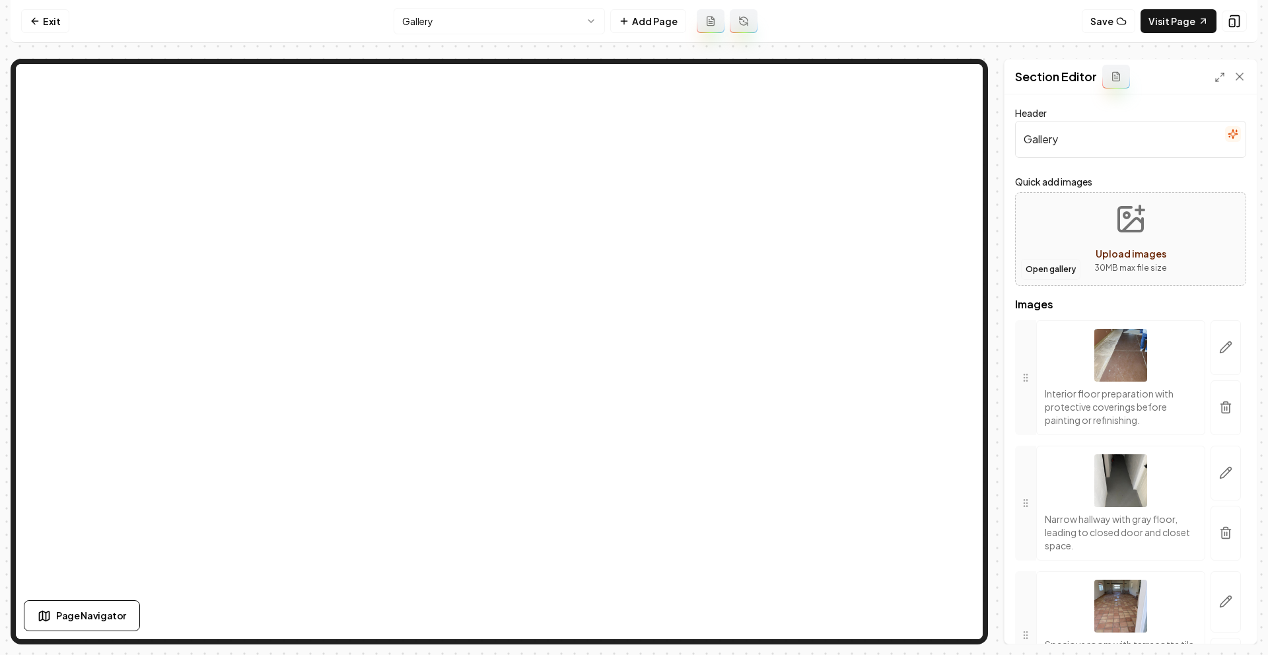
click at [1058, 275] on button "Open gallery" at bounding box center [1050, 269] width 59 height 21
click at [34, 17] on icon at bounding box center [35, 21] width 11 height 11
